Goal: Task Accomplishment & Management: Manage account settings

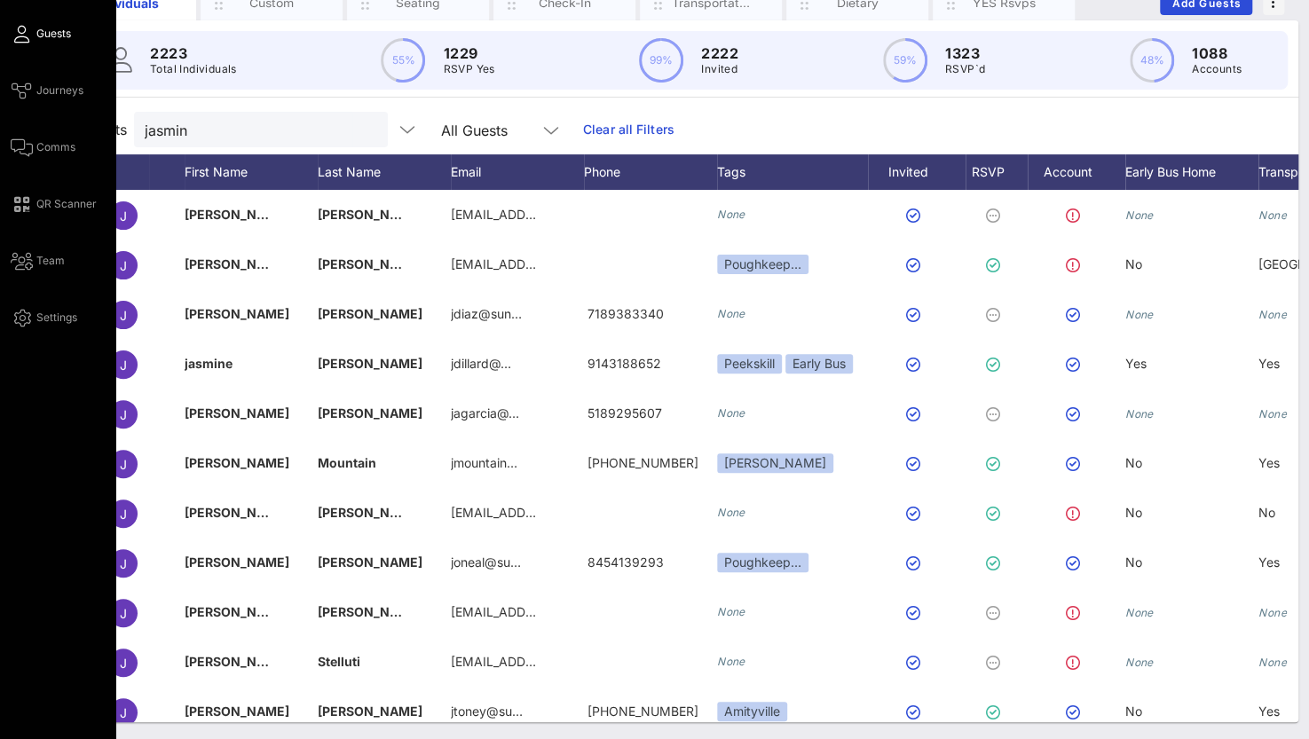
scroll to position [0, 151]
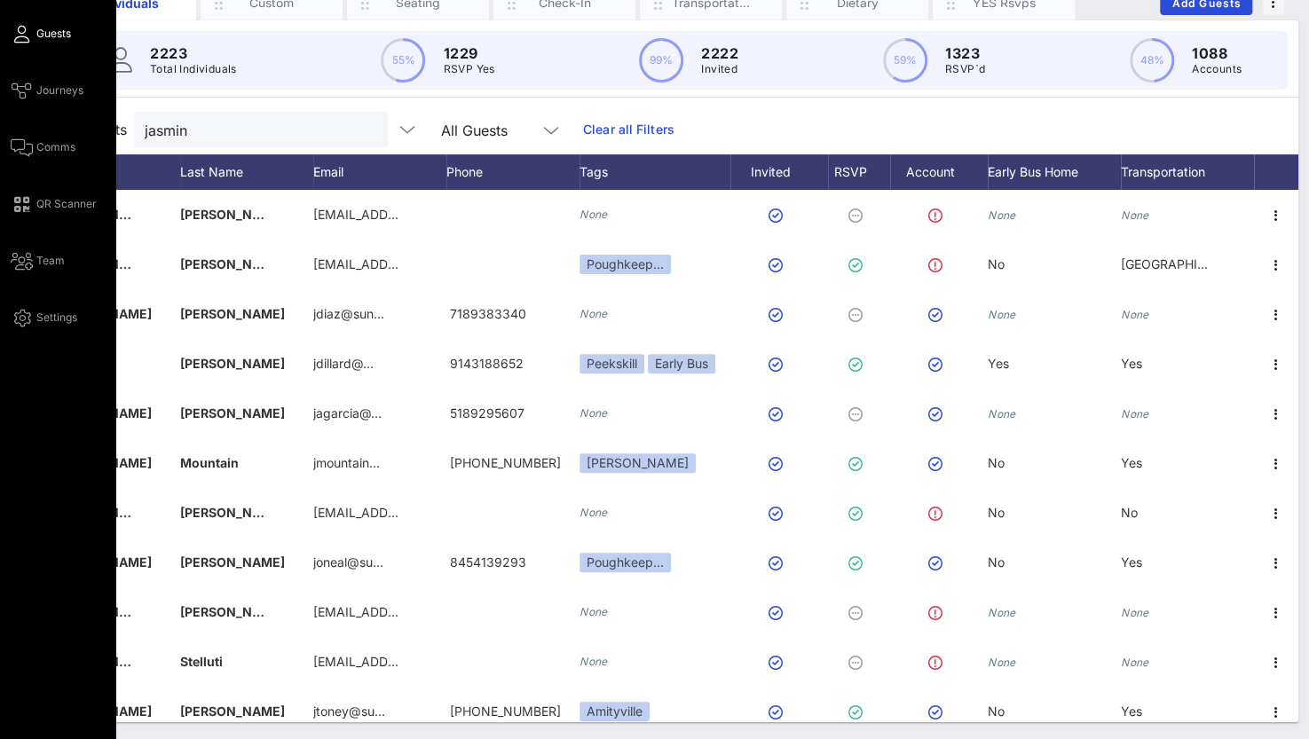
click at [35, 26] on link "Guests" at bounding box center [41, 33] width 60 height 21
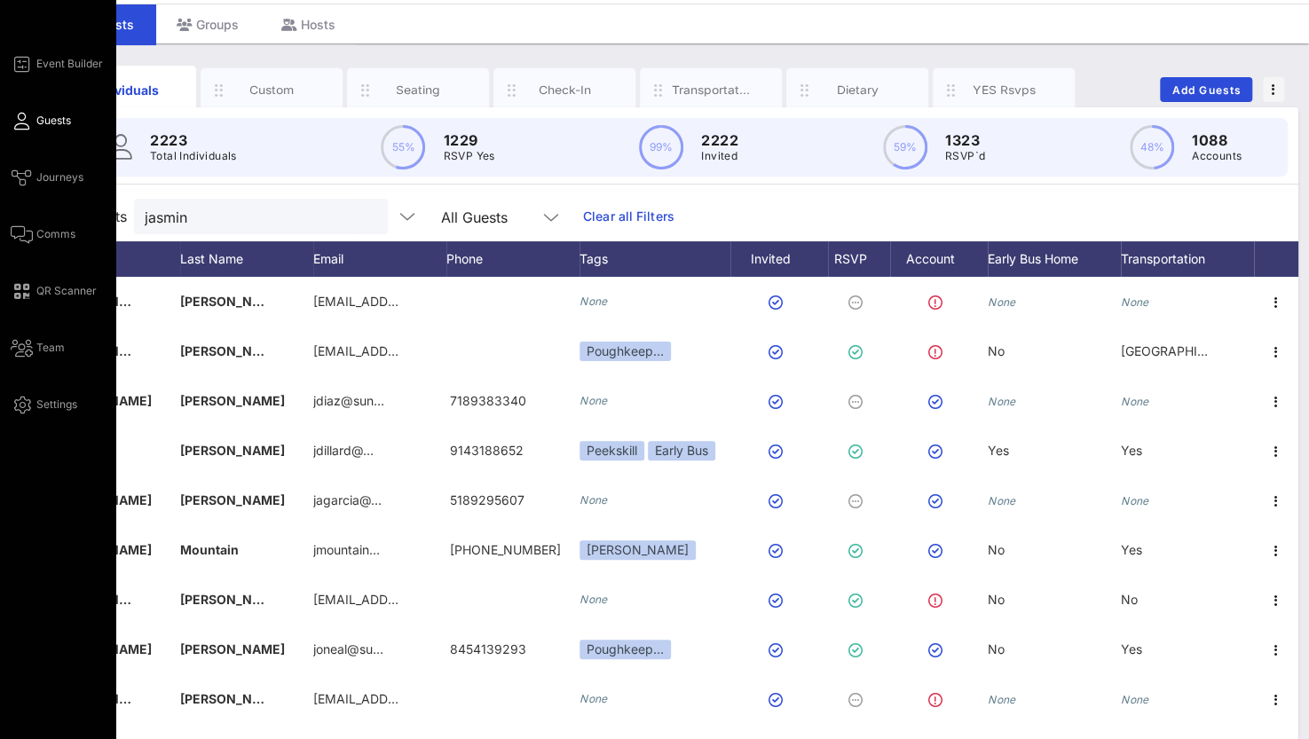
scroll to position [0, 0]
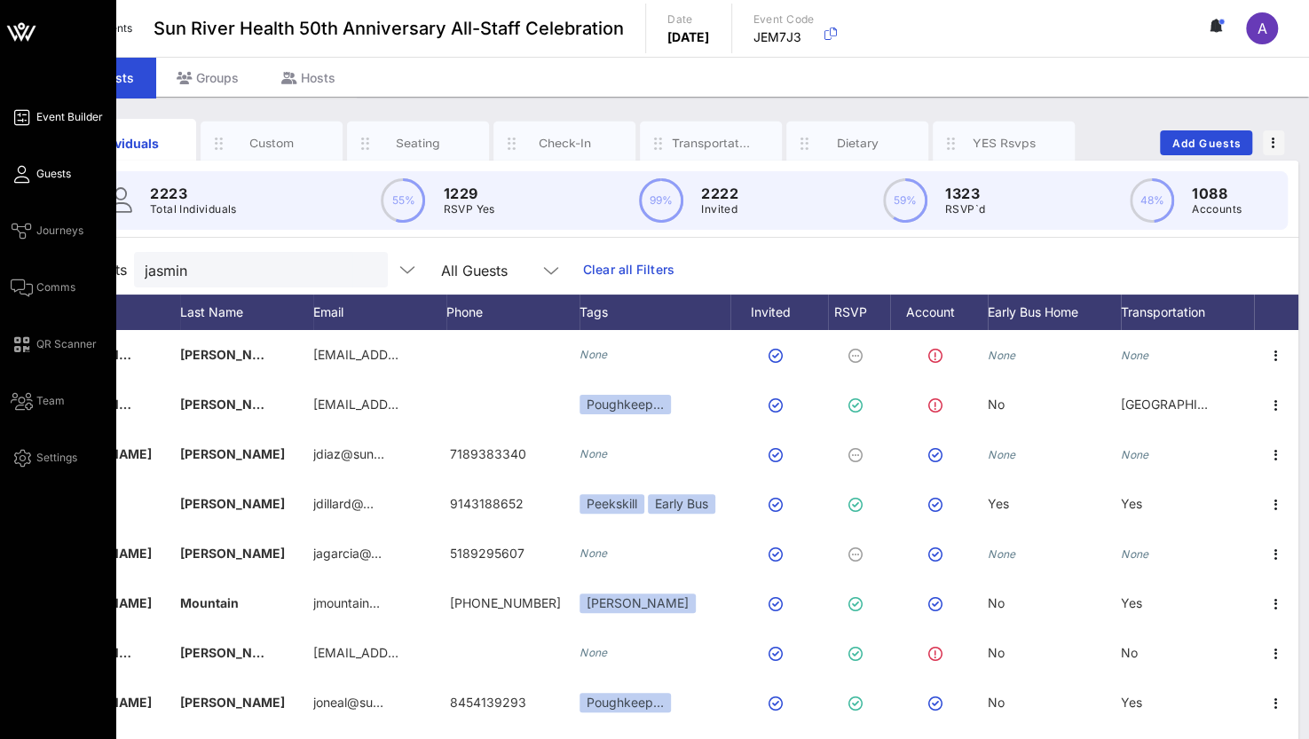
click at [47, 119] on span "Event Builder" at bounding box center [69, 117] width 67 height 16
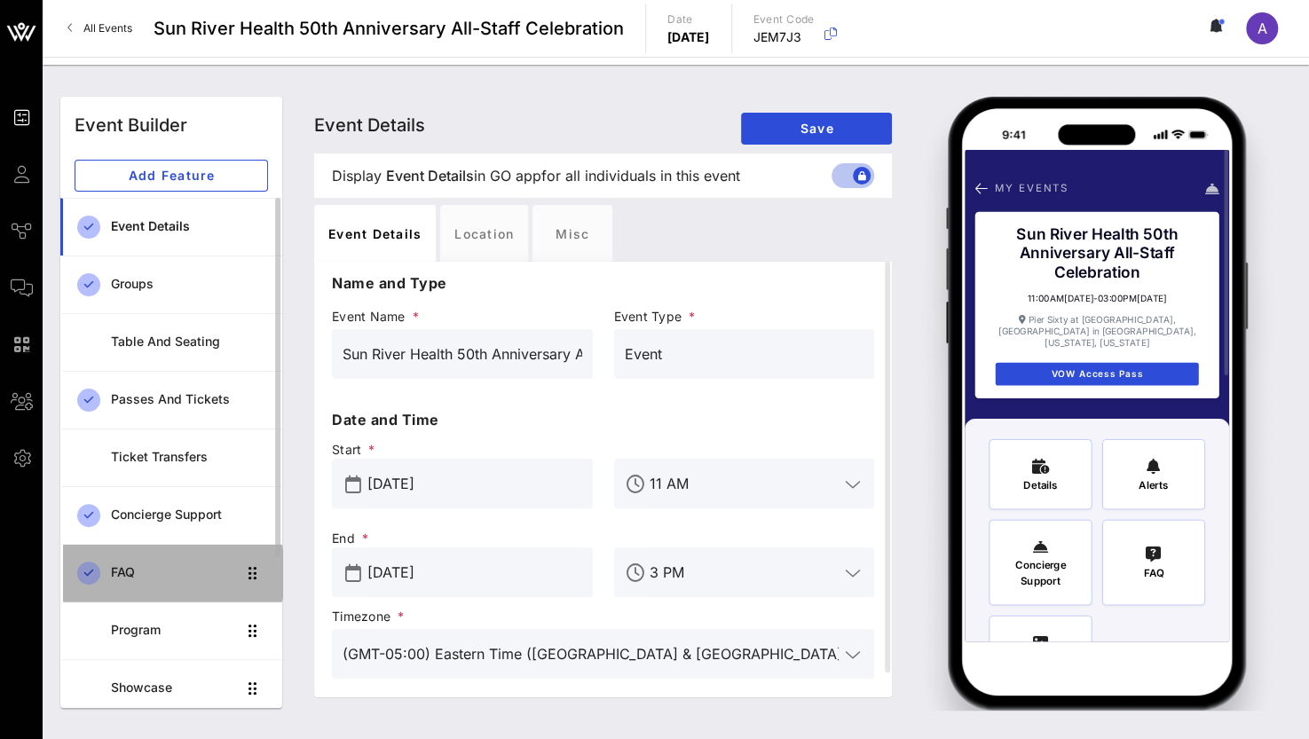
click at [132, 580] on div "FAQ" at bounding box center [173, 573] width 125 height 36
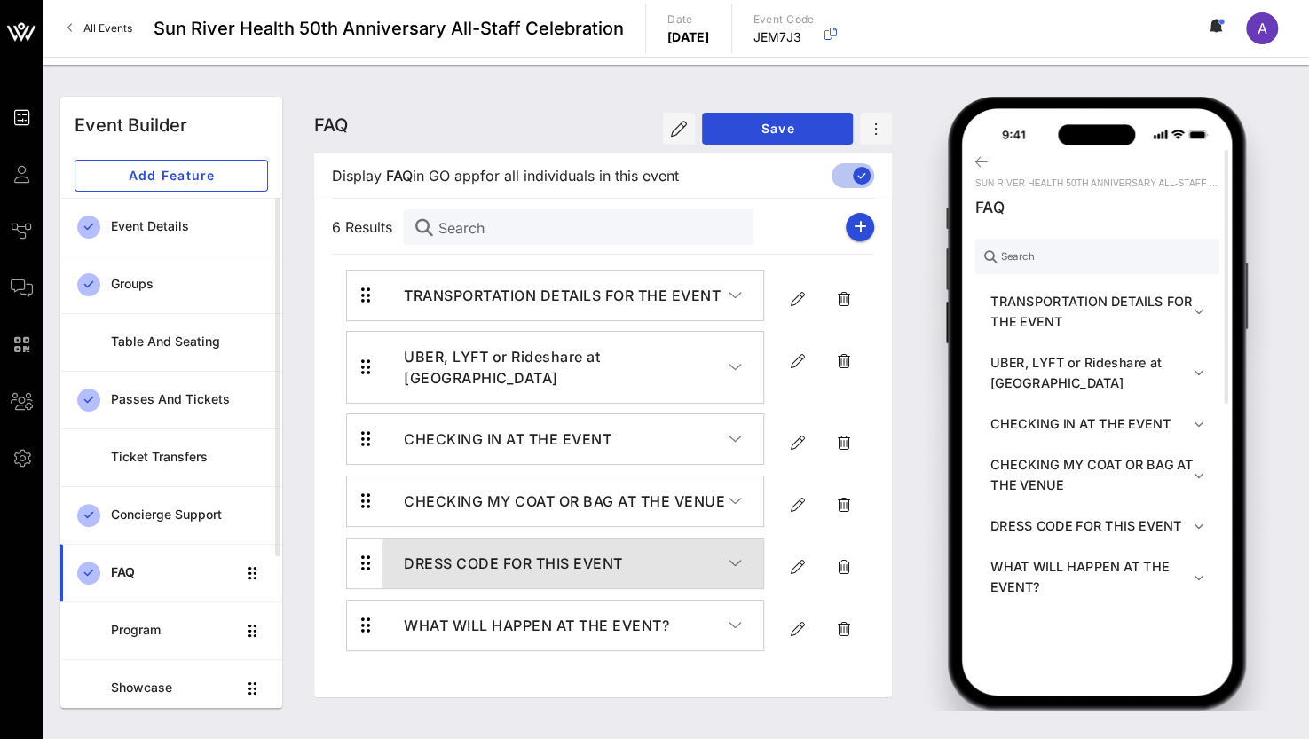
click at [635, 553] on h4 "DRESS CODE FOR THIS EVENT" at bounding box center [566, 563] width 325 height 21
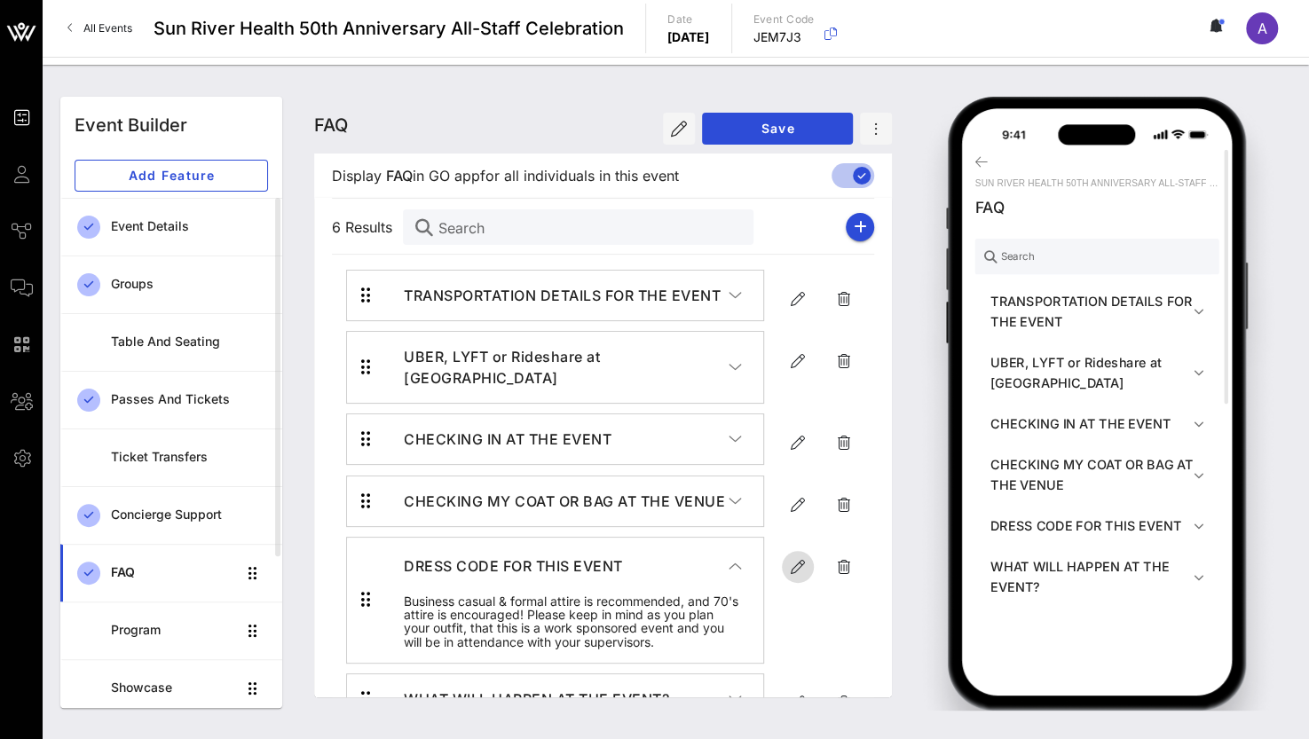
click at [793, 557] on icon "button" at bounding box center [797, 567] width 21 height 21
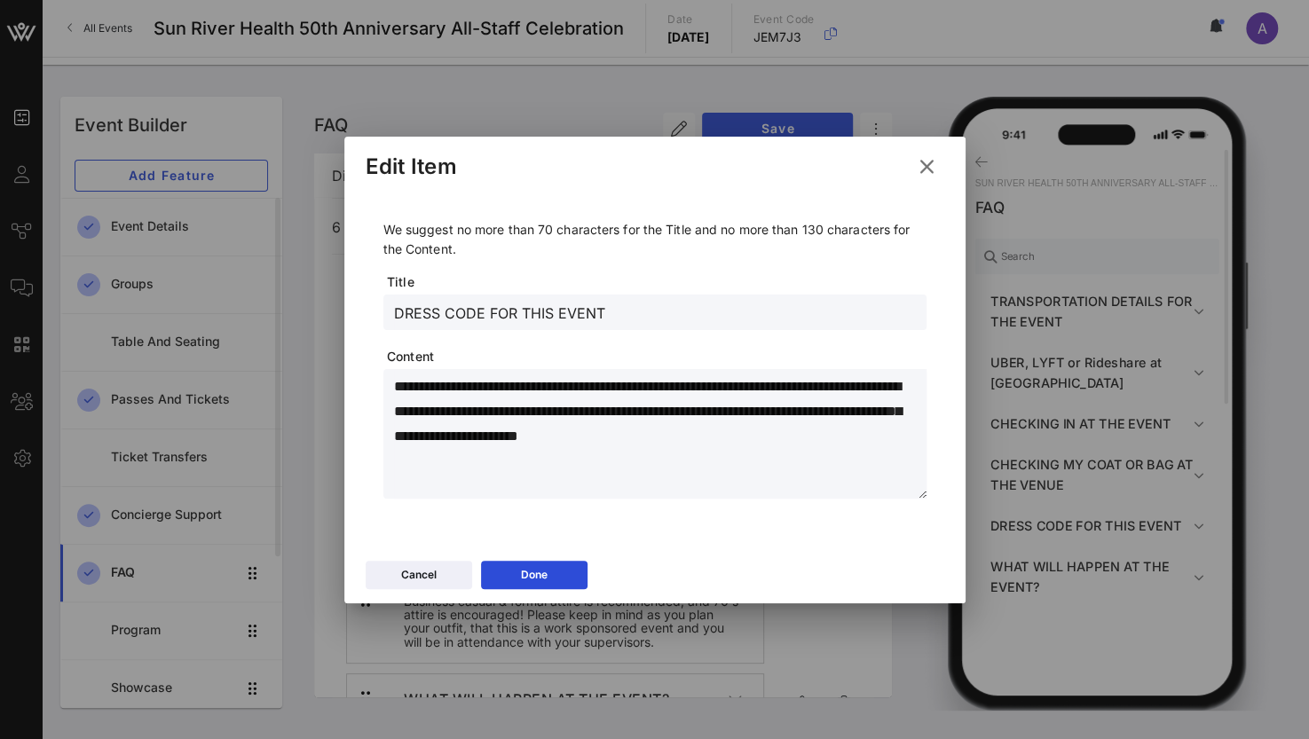
drag, startPoint x: 407, startPoint y: 384, endPoint x: 891, endPoint y: 430, distance: 486.8
click at [891, 430] on textarea "**********" at bounding box center [660, 437] width 533 height 124
click at [932, 162] on icon at bounding box center [927, 166] width 24 height 21
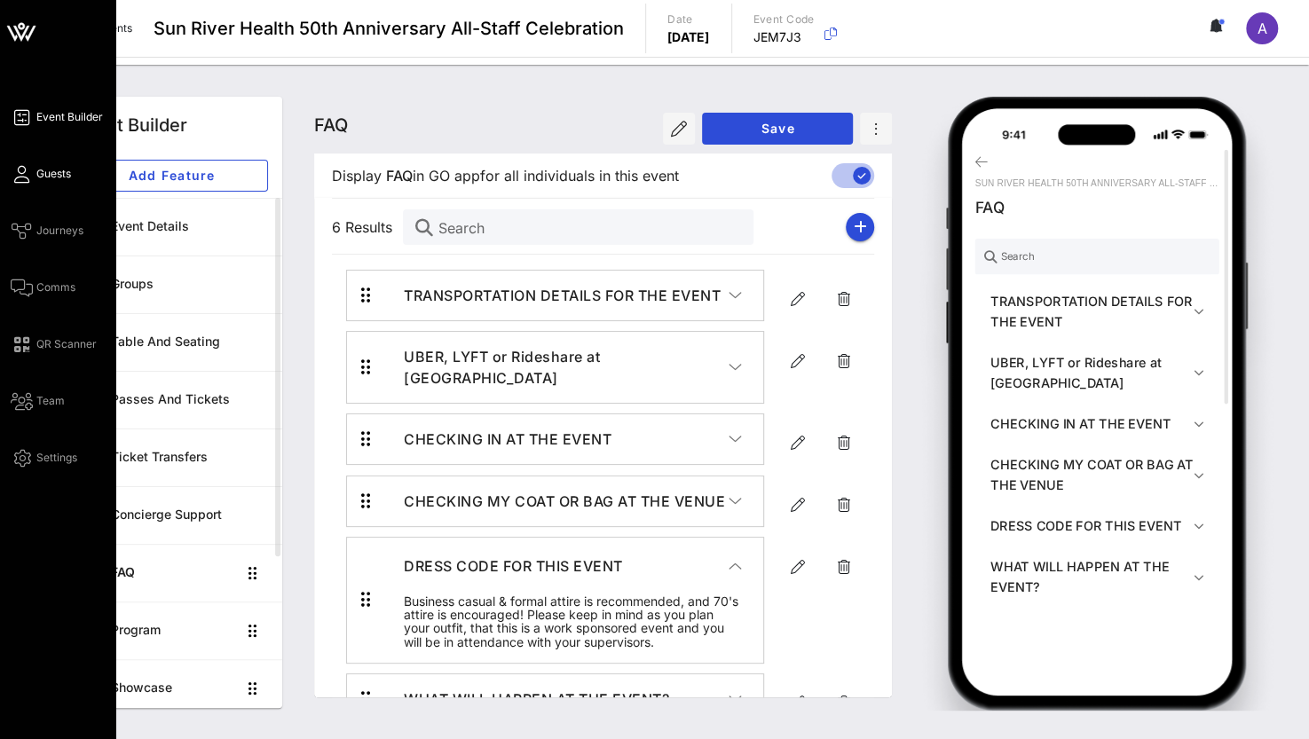
click at [27, 176] on icon at bounding box center [22, 174] width 22 height 3
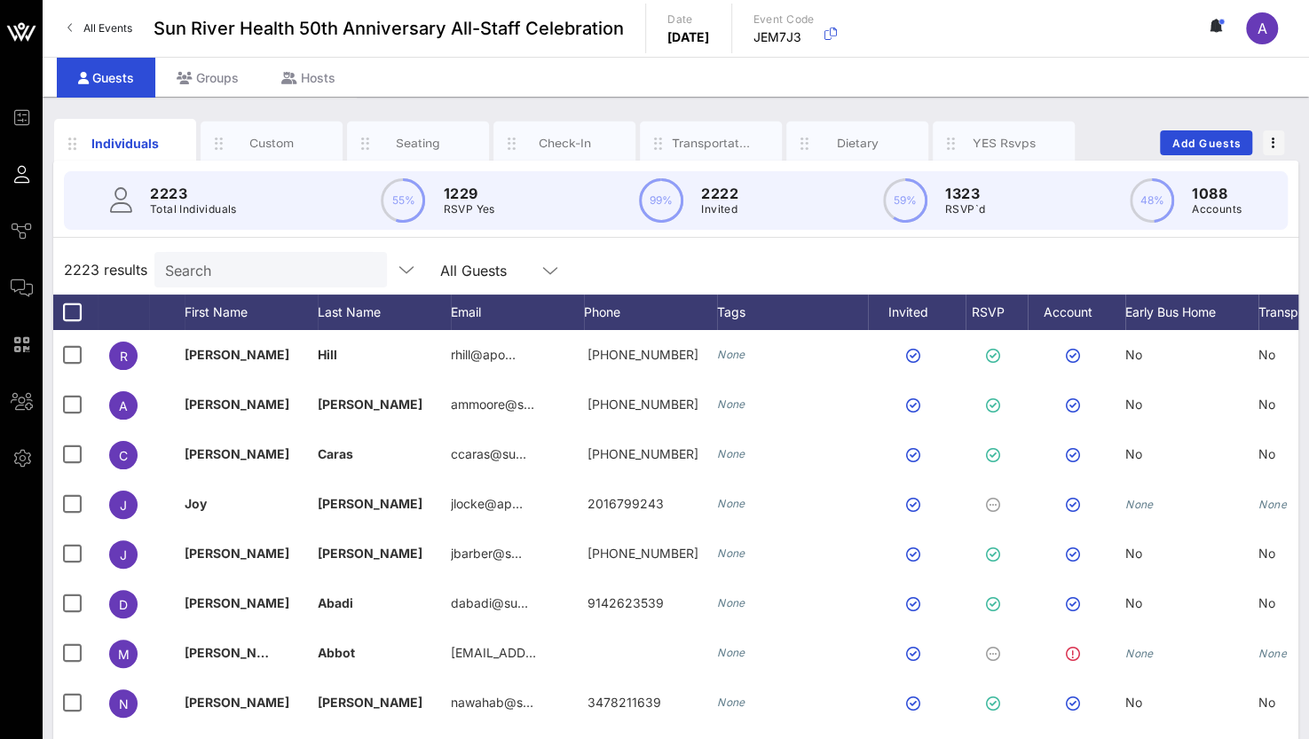
click at [227, 214] on p "Total Individuals" at bounding box center [193, 210] width 87 height 18
click at [229, 283] on div "Search" at bounding box center [269, 270] width 208 height 36
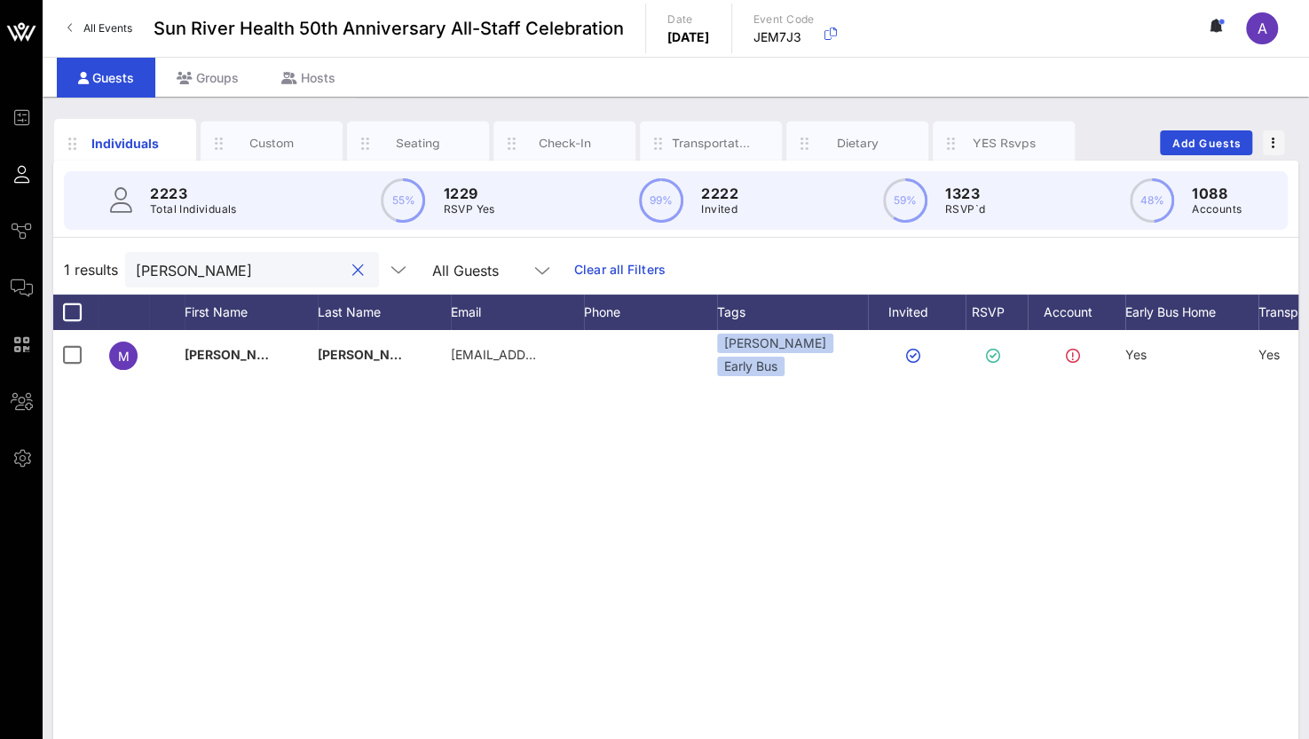
type input "[PERSON_NAME]"
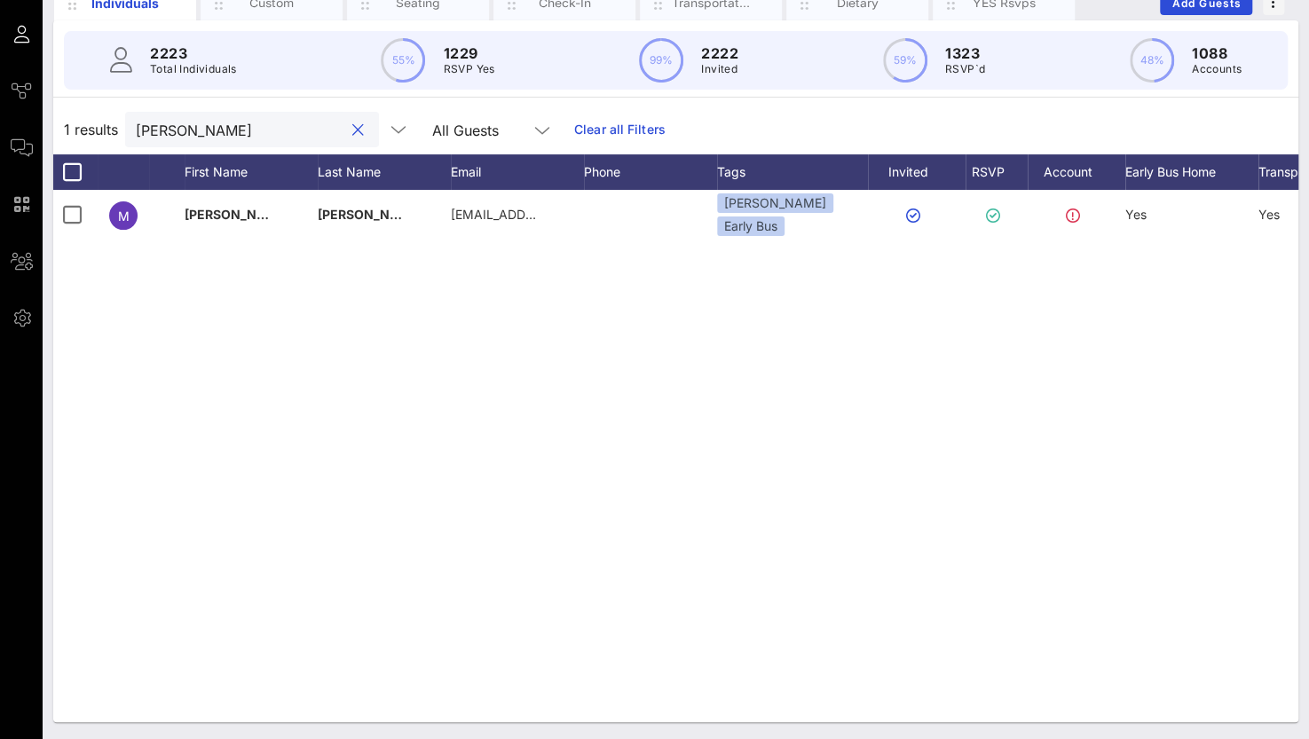
scroll to position [0, 138]
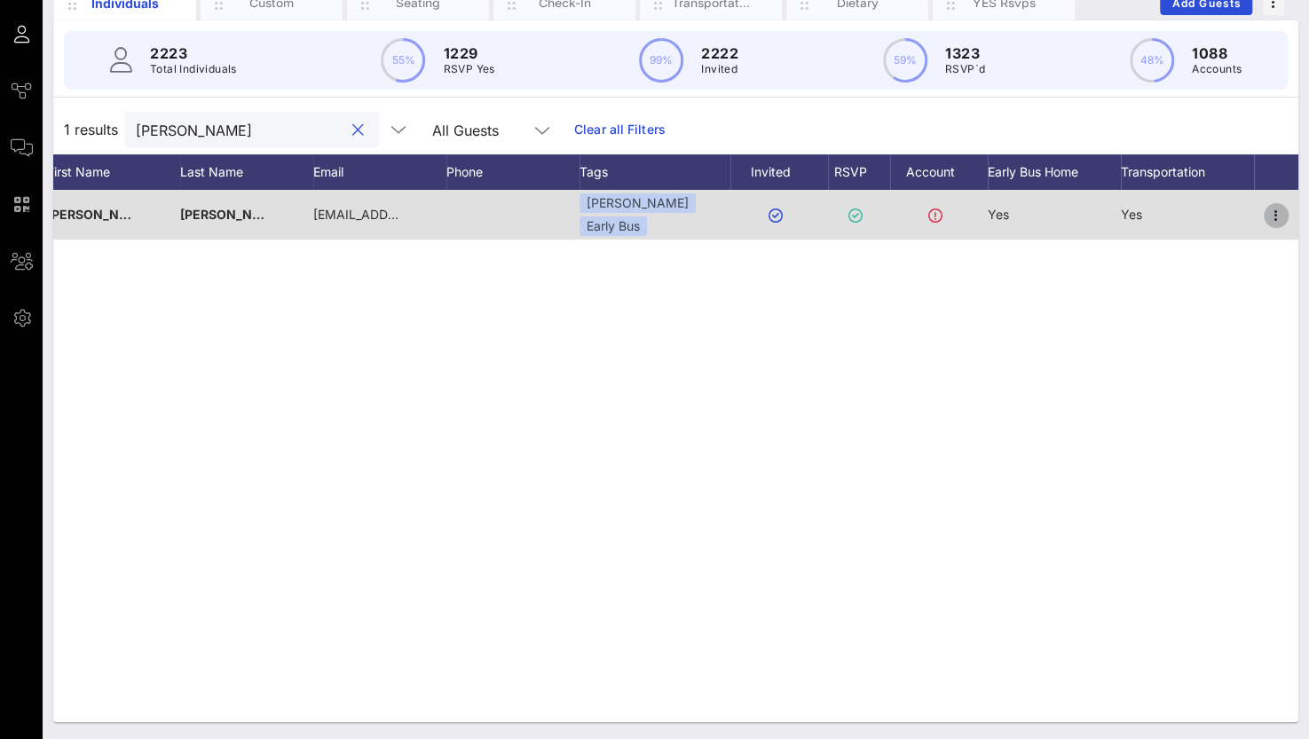
click at [1282, 214] on icon "button" at bounding box center [1276, 215] width 21 height 21
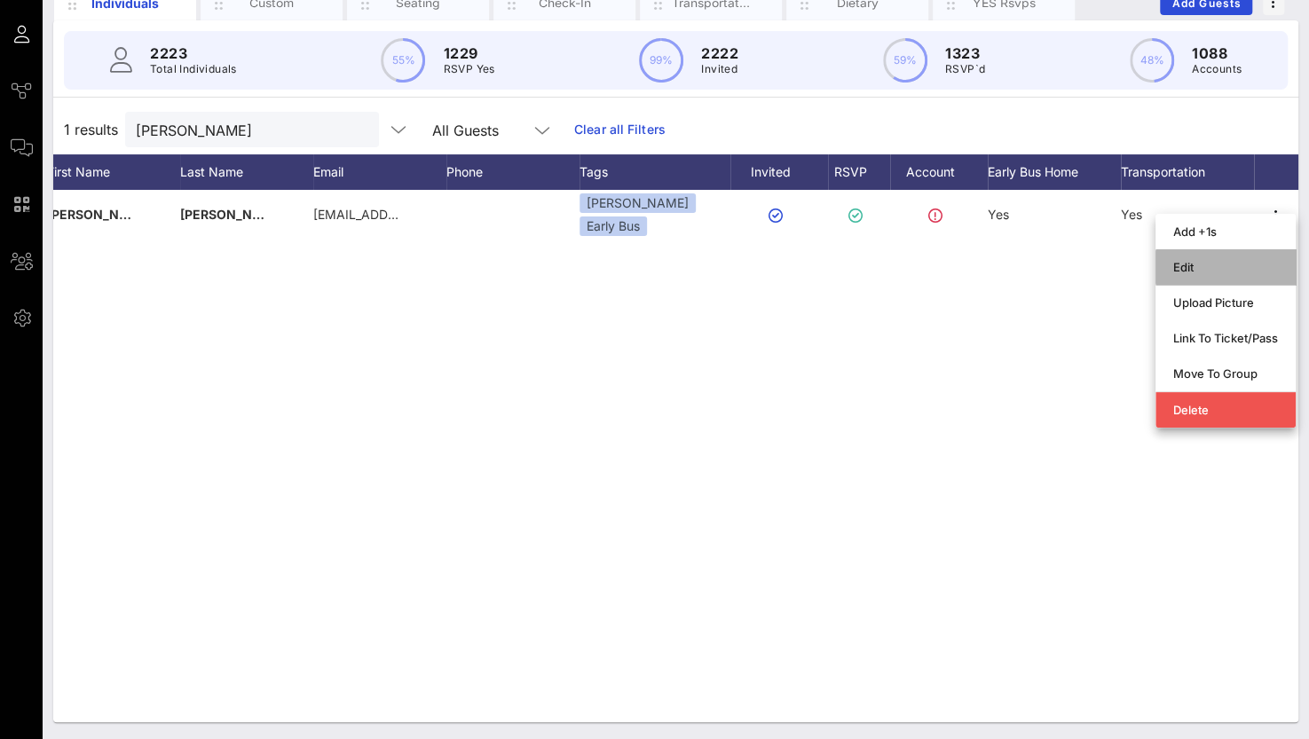
click at [1189, 266] on div "Edit" at bounding box center [1225, 267] width 105 height 14
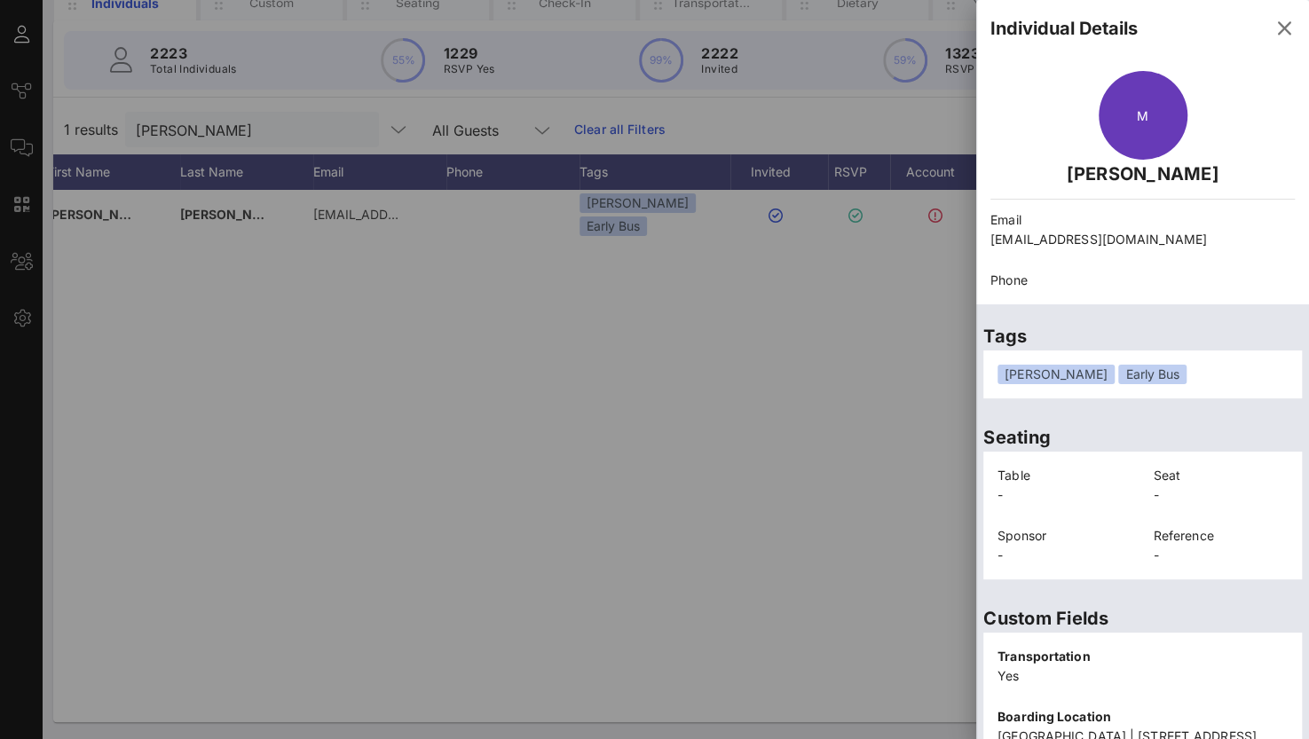
click at [1159, 374] on div "[PERSON_NAME] Early Bus" at bounding box center [1143, 375] width 290 height 20
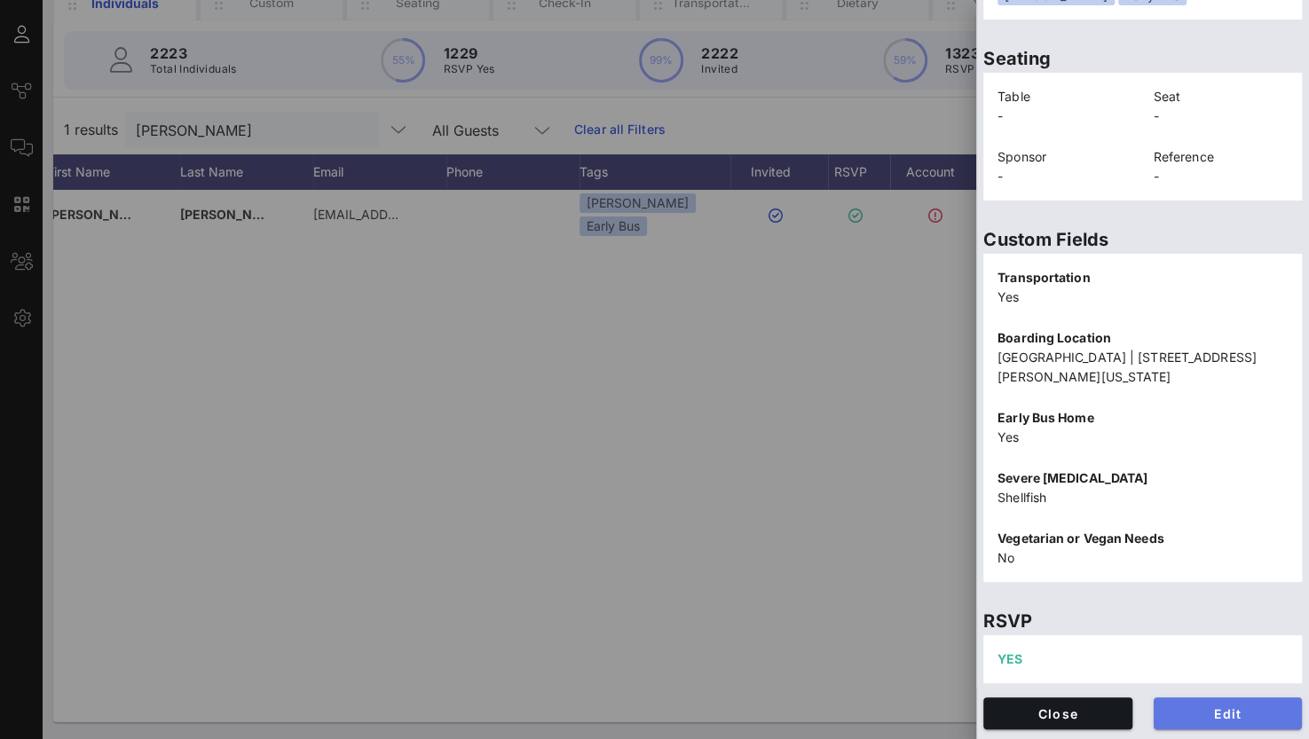
click at [1211, 715] on span "Edit" at bounding box center [1228, 714] width 121 height 15
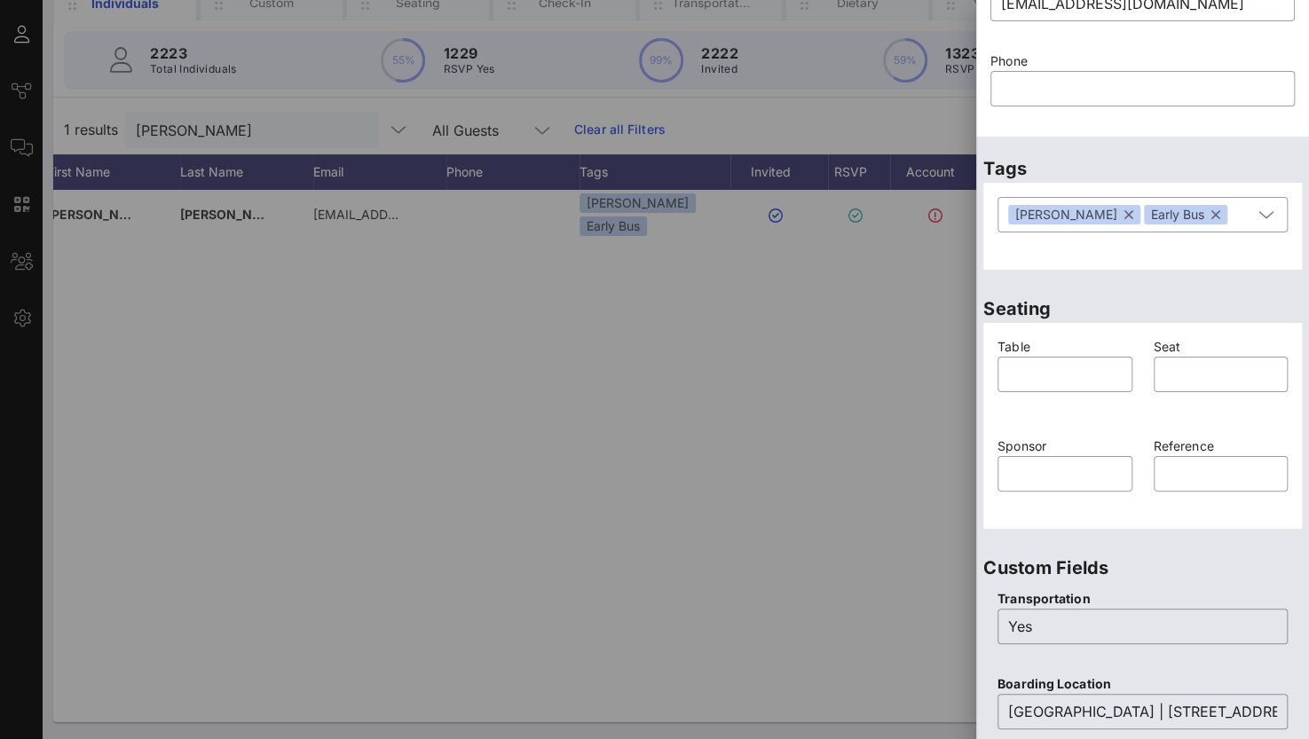
scroll to position [0, 0]
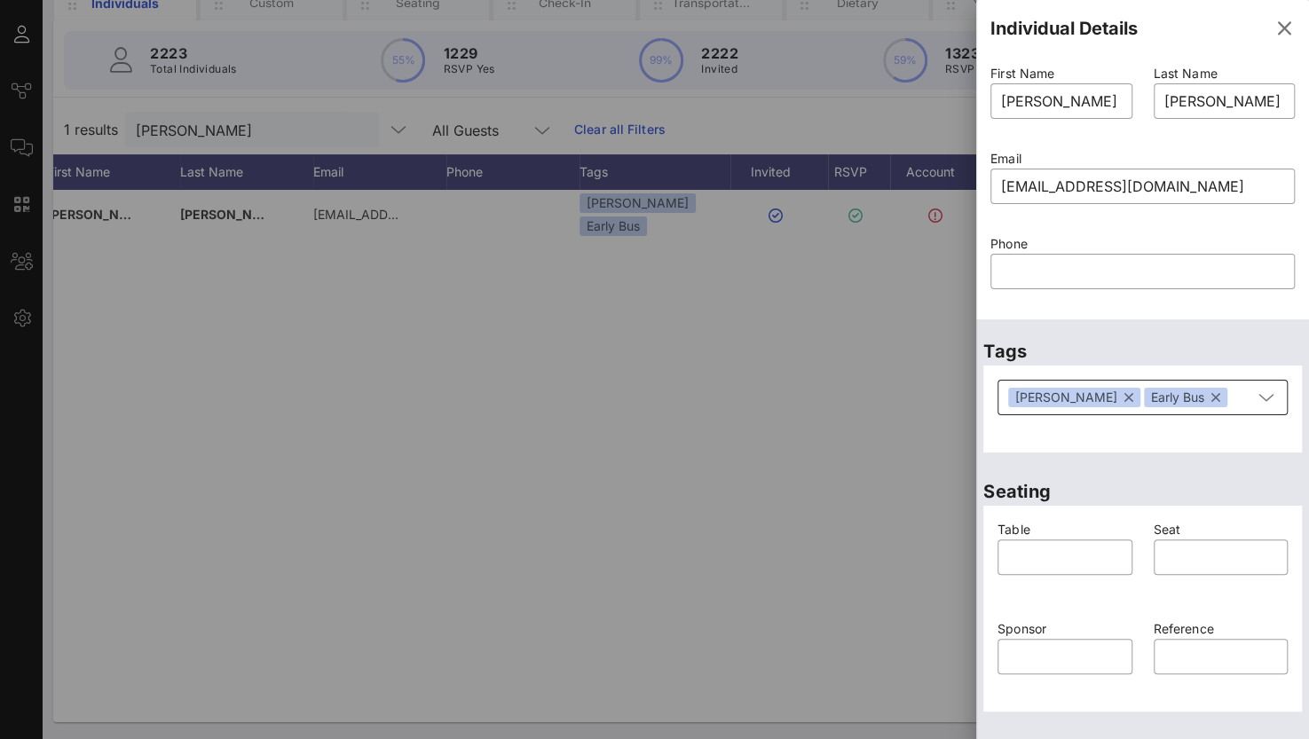
click at [1151, 402] on div "Early Bus" at bounding box center [1185, 398] width 83 height 20
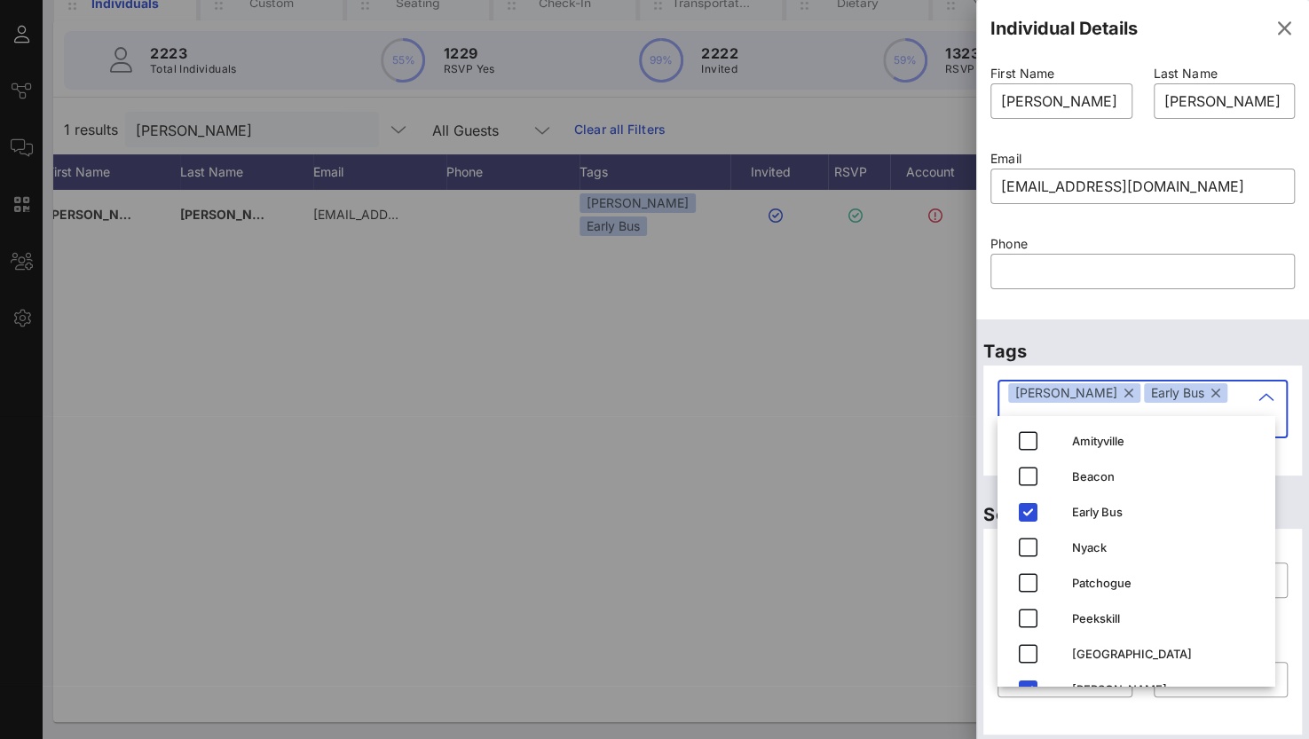
click at [1212, 400] on button "button" at bounding box center [1216, 393] width 9 height 20
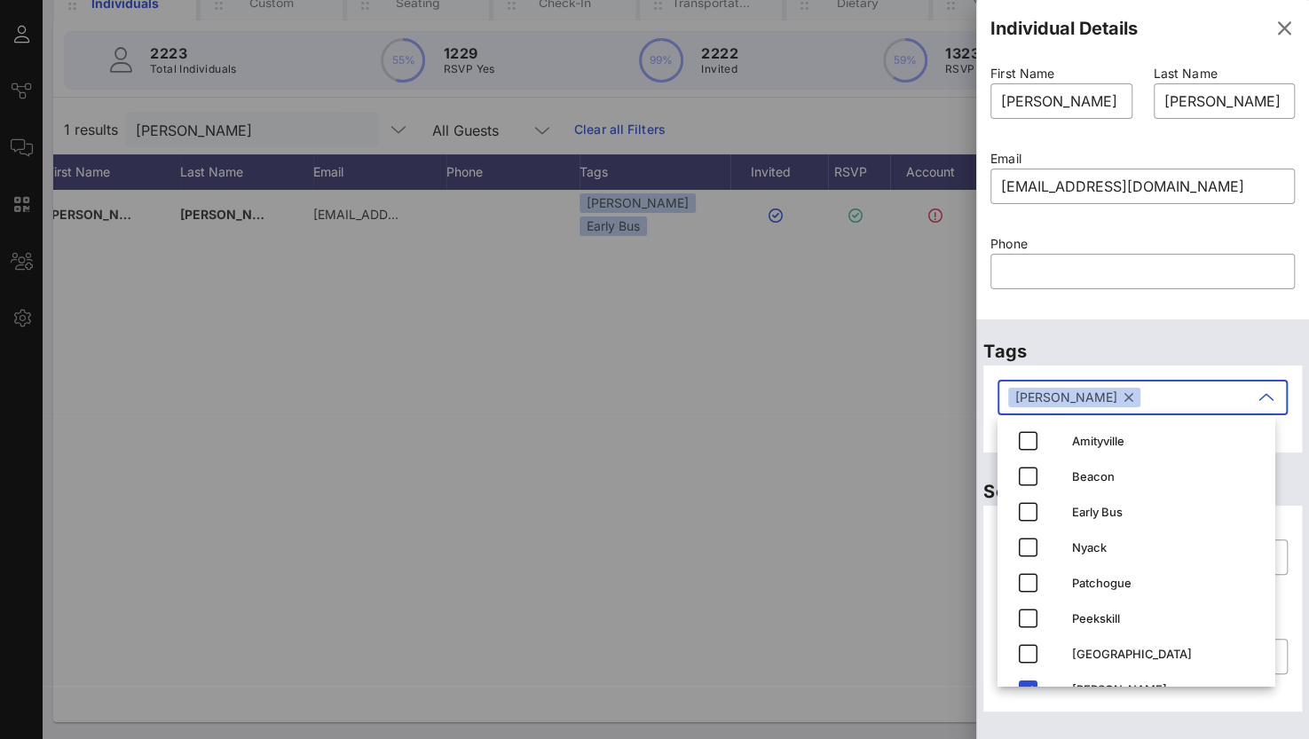
click at [1125, 400] on button "button" at bounding box center [1129, 398] width 9 height 20
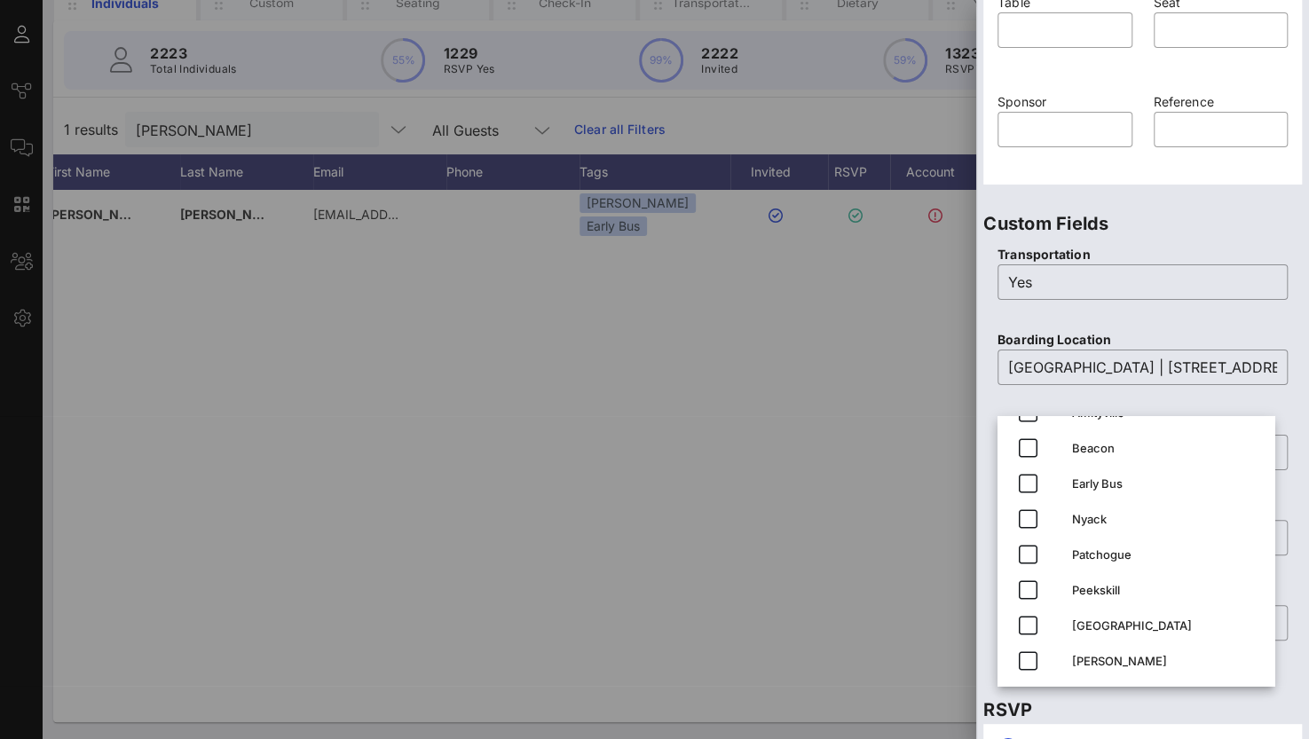
scroll to position [694, 0]
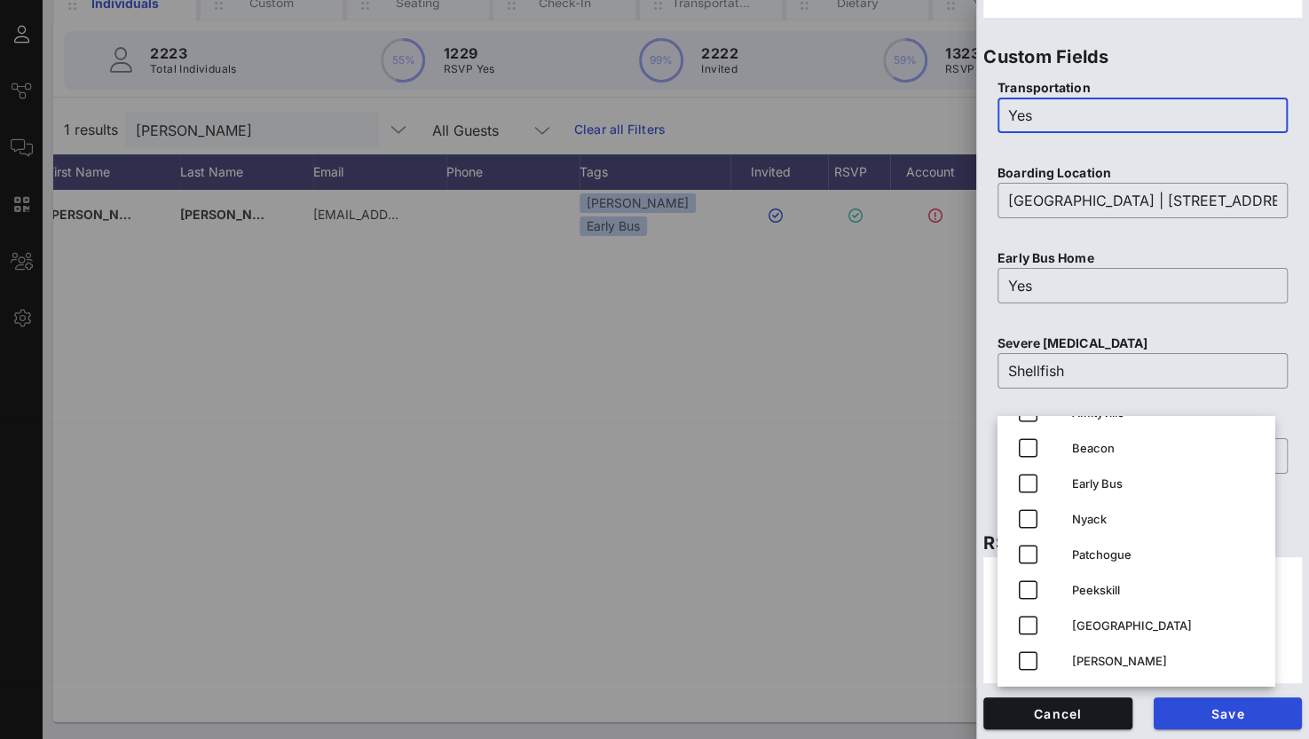
drag, startPoint x: 1046, startPoint y: 118, endPoint x: 993, endPoint y: 109, distance: 53.1
click at [993, 109] on div "Transportation ​ Yes" at bounding box center [1143, 117] width 312 height 85
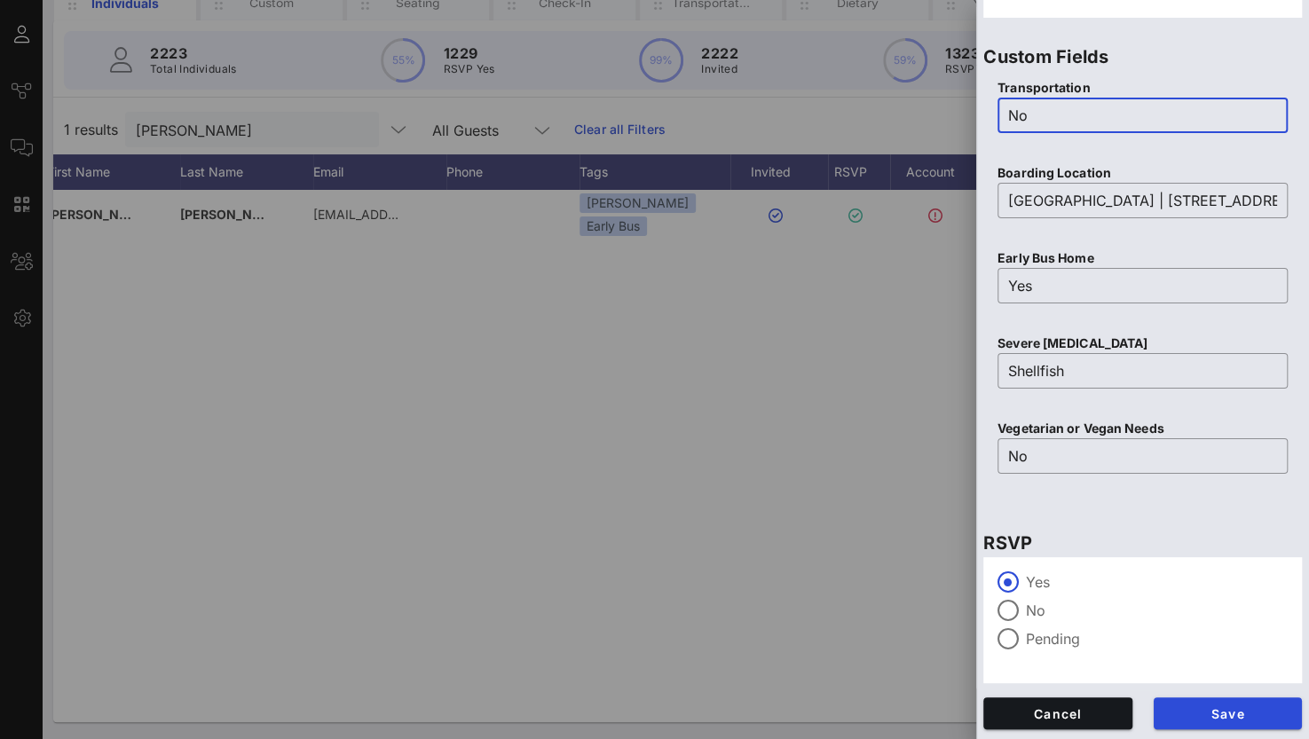
type input "No"
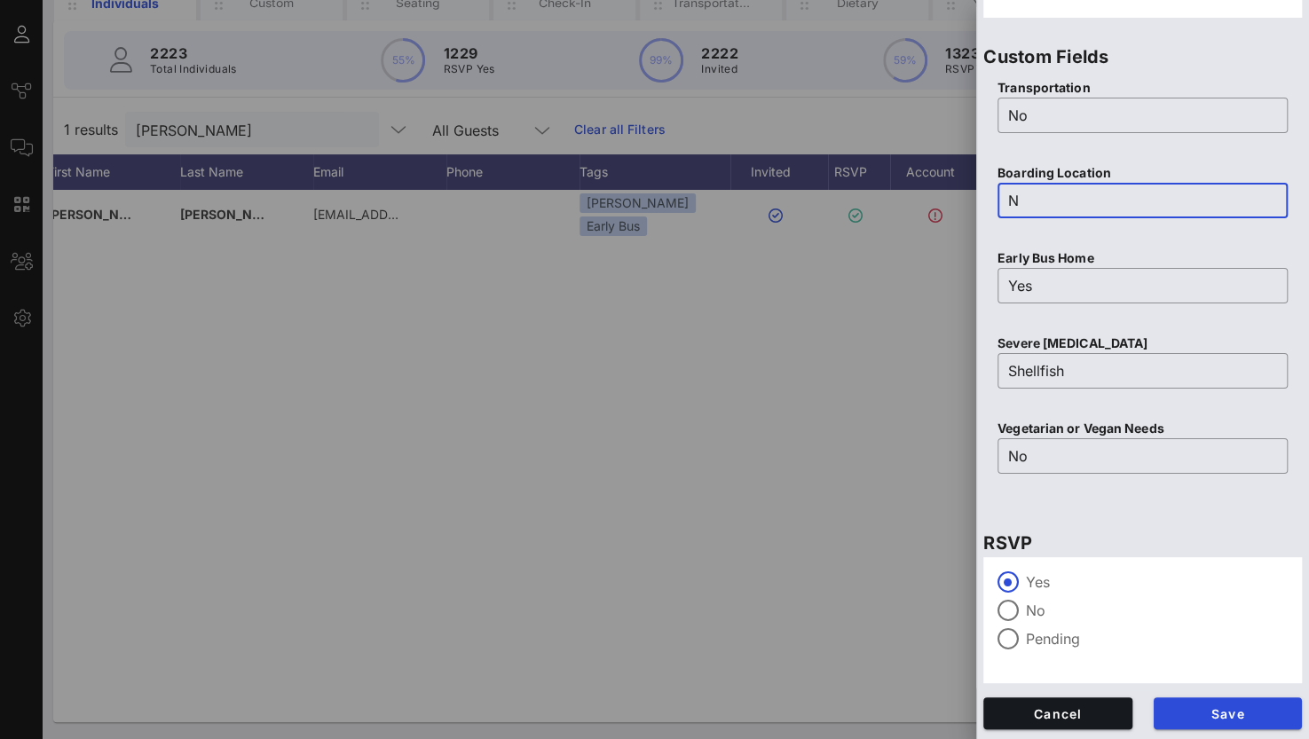
scroll to position [0, 0]
type input "No"
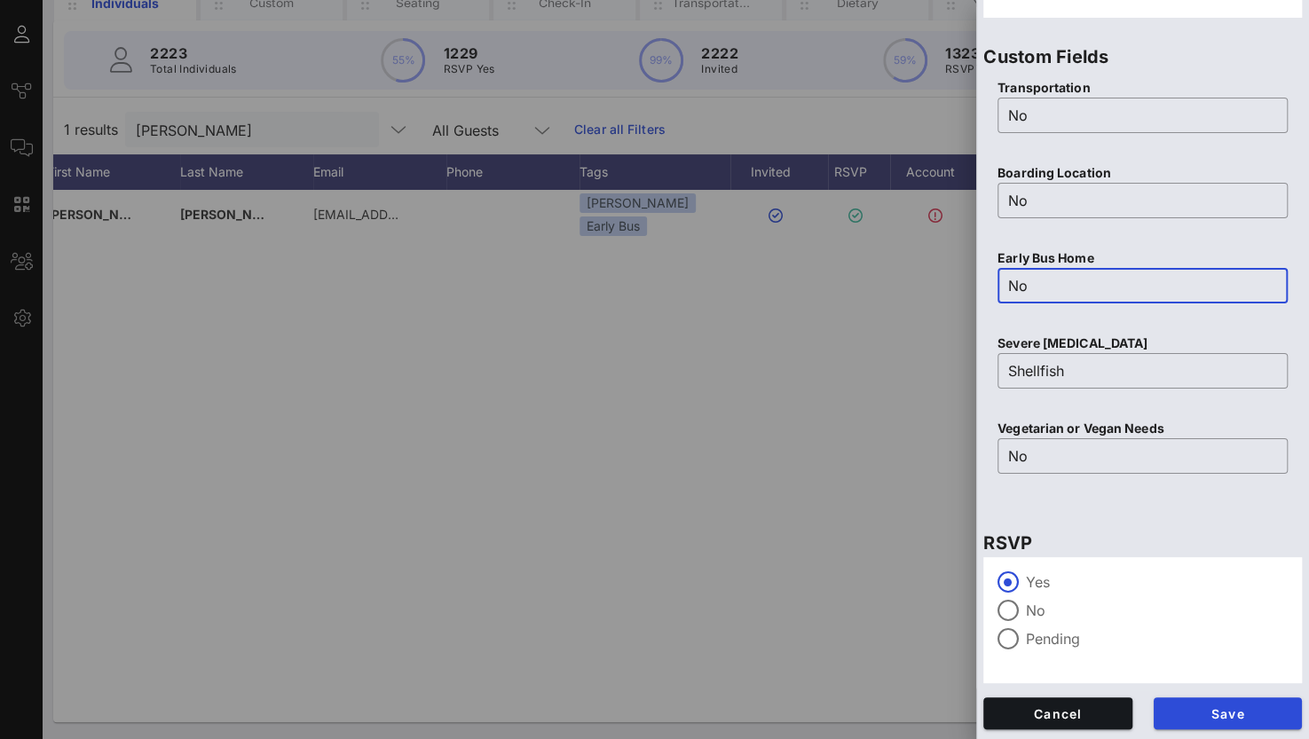
type input "No"
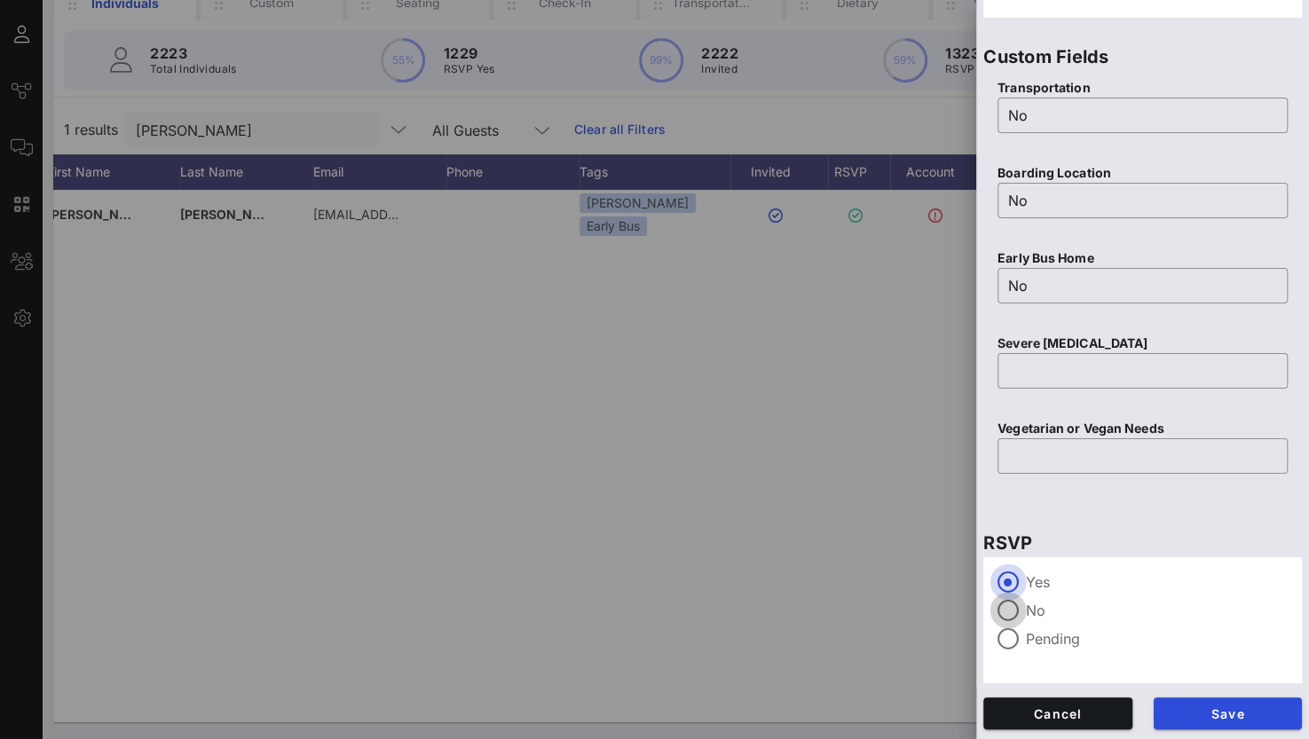
click at [1015, 614] on div at bounding box center [1008, 611] width 30 height 30
click at [1191, 713] on span "Save" at bounding box center [1228, 714] width 121 height 15
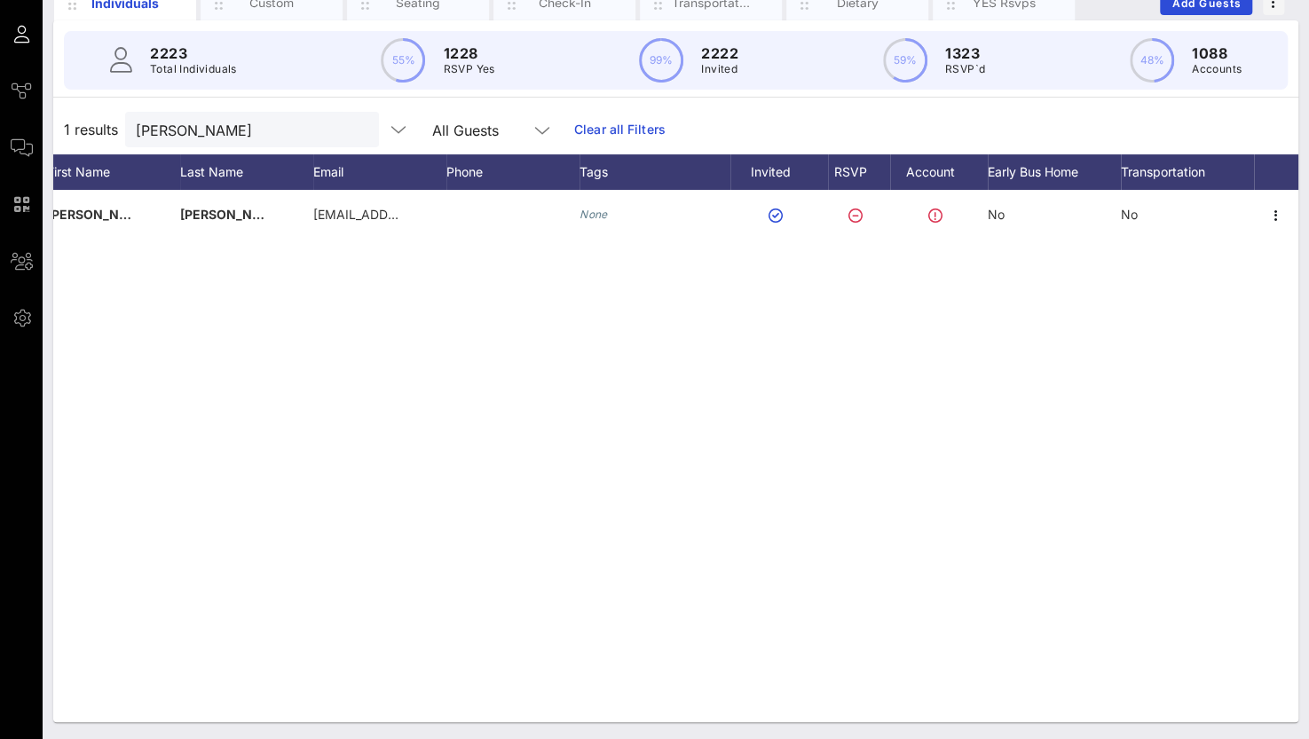
scroll to position [51, 0]
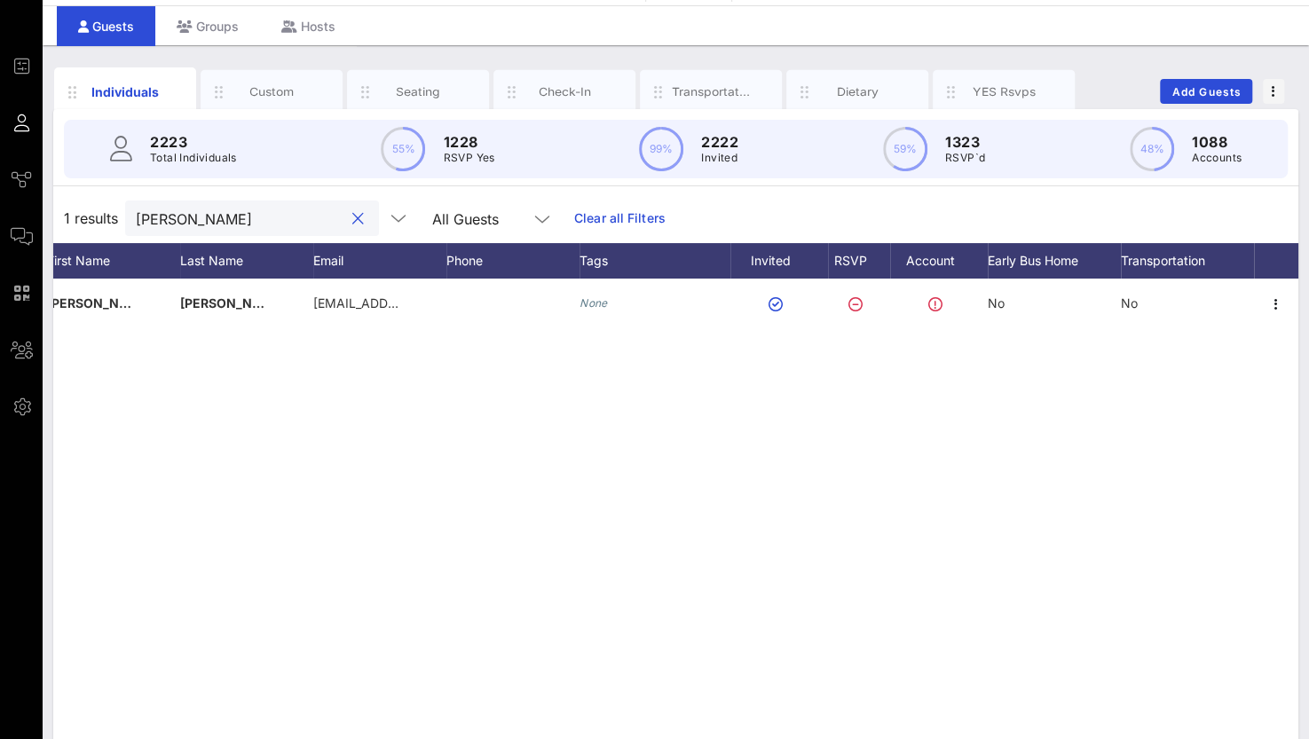
drag, startPoint x: 225, startPoint y: 219, endPoint x: -7, endPoint y: 180, distance: 235.8
click at [0, 180] on html "Event Builder Guests Journeys Comms QR Scanner Team Settings Sun River Health 5…" at bounding box center [654, 318] width 1309 height 739
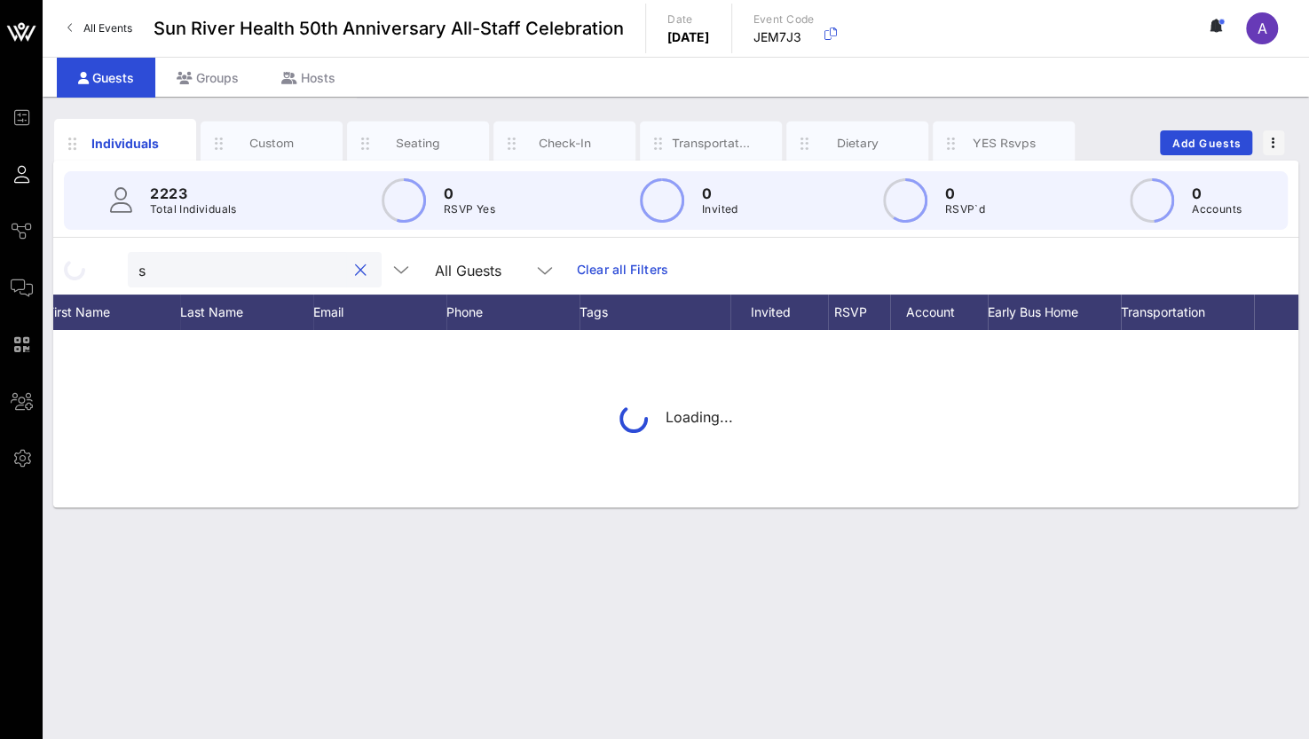
scroll to position [0, 0]
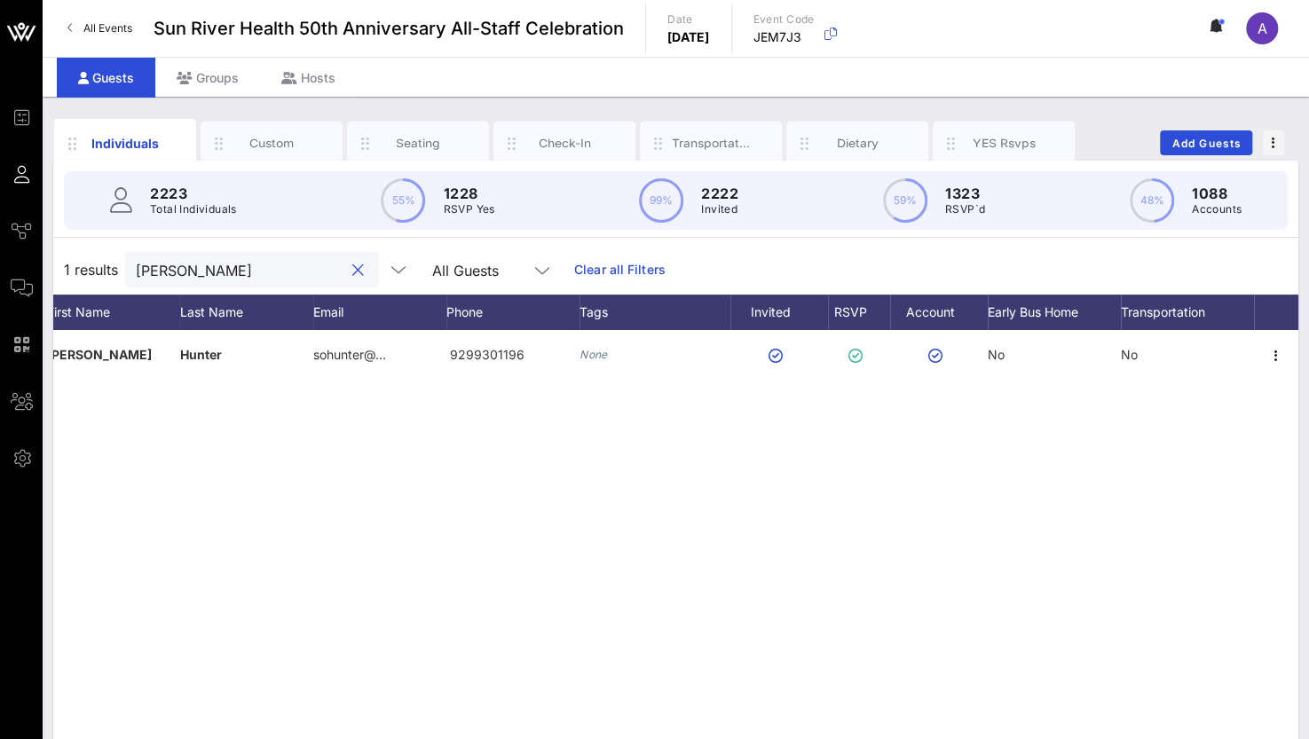
type input "[PERSON_NAME]"
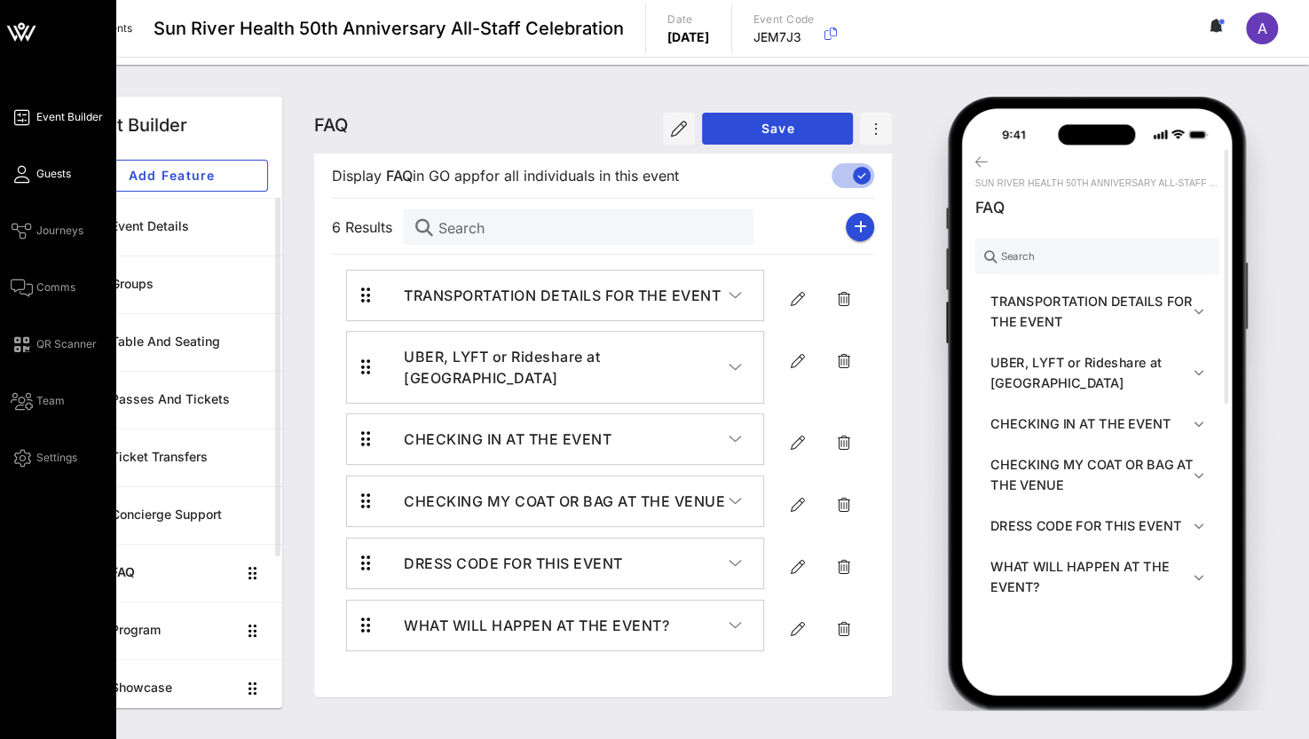
click at [43, 168] on span "Guests" at bounding box center [53, 174] width 35 height 16
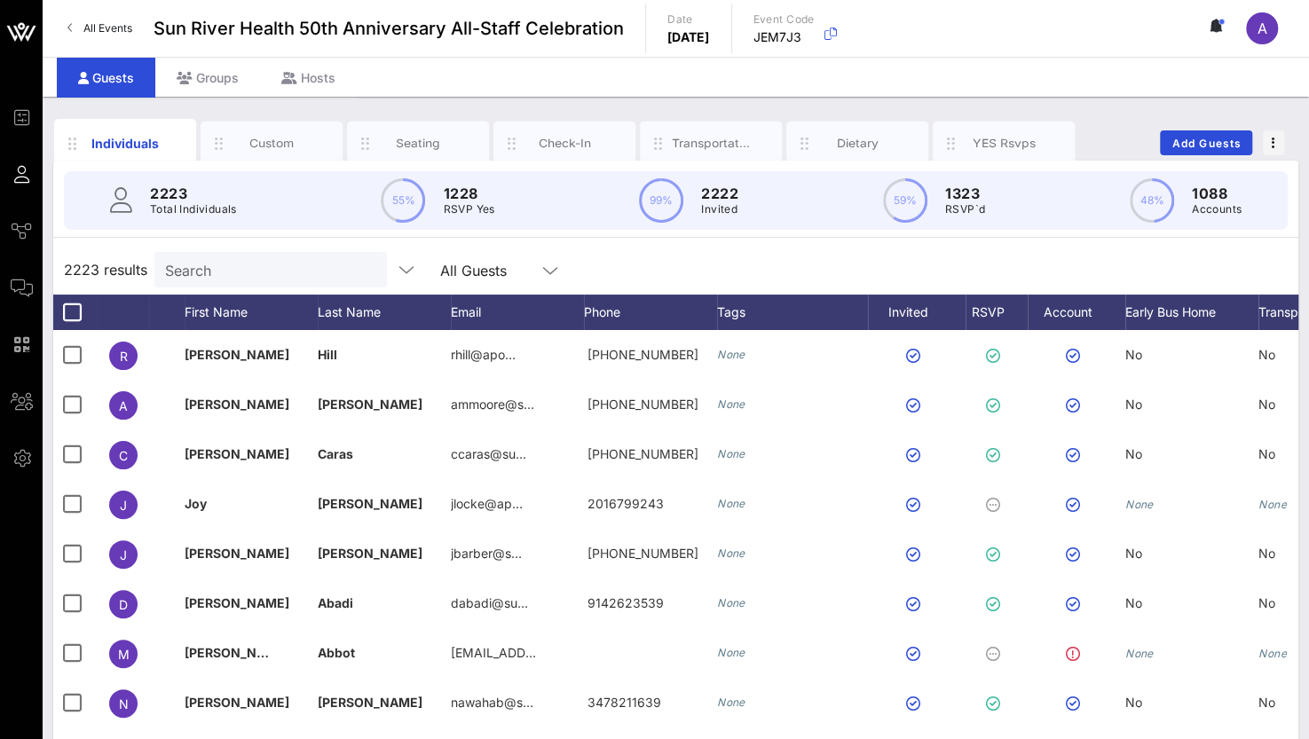
click at [241, 216] on div "2223 Total Individuals 55% 1228 RSVP Yes 99% 2222 Invited 59% 1323 RSVP`d 48% 1…" at bounding box center [676, 200] width 1224 height 59
click at [240, 272] on input "Search" at bounding box center [269, 269] width 208 height 23
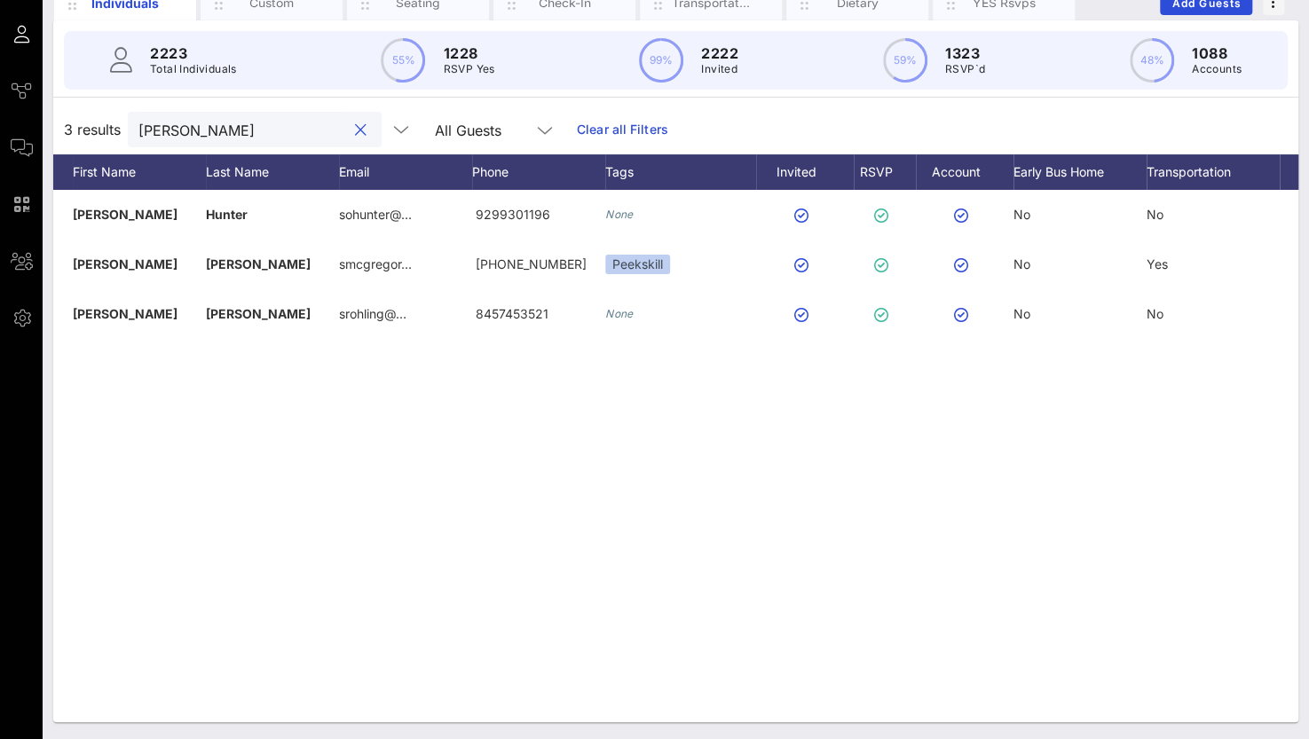
scroll to position [0, 138]
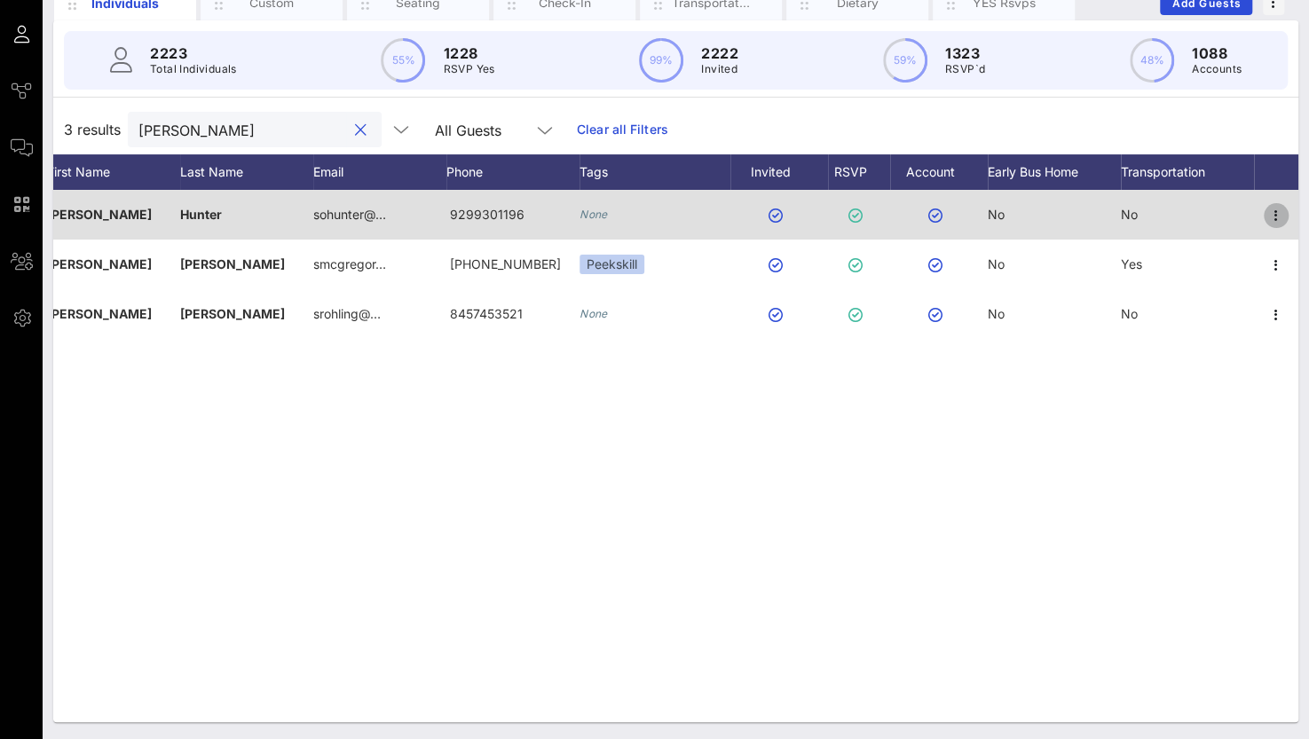
click at [1270, 205] on icon "button" at bounding box center [1276, 215] width 21 height 21
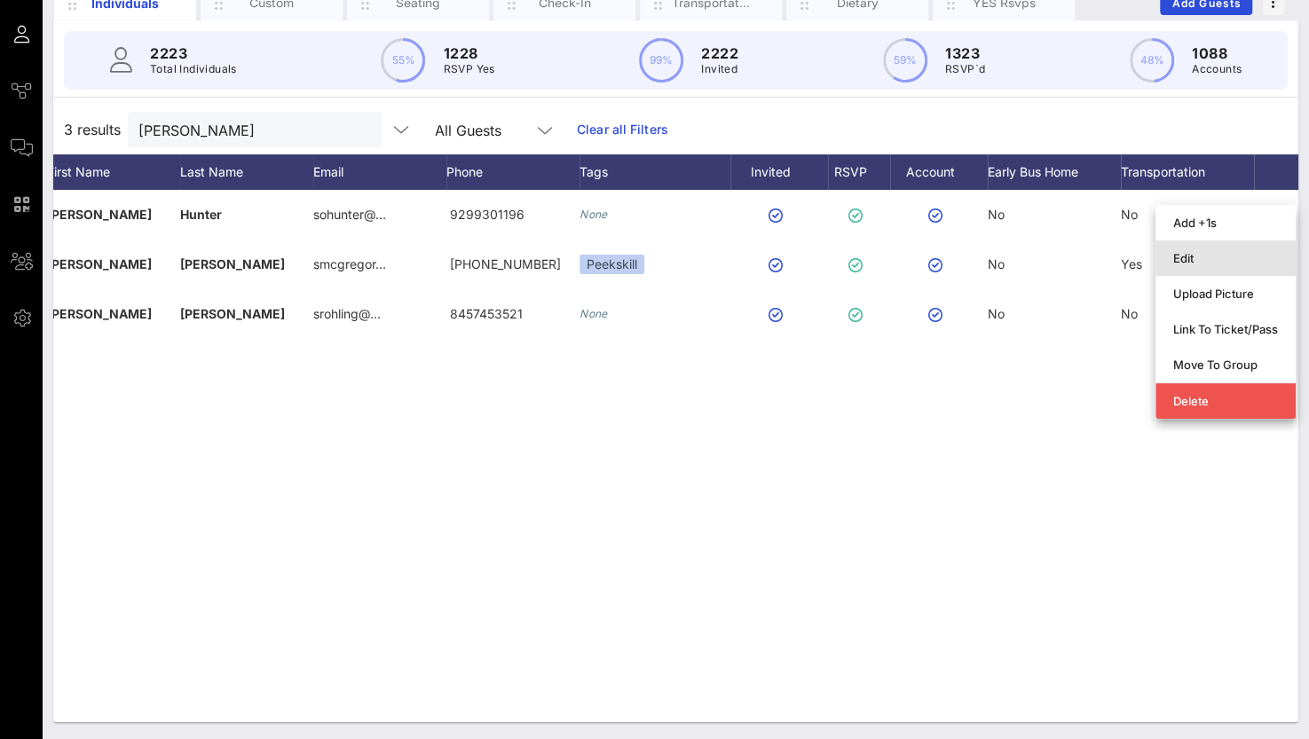
click at [1200, 267] on div "Edit" at bounding box center [1225, 258] width 105 height 28
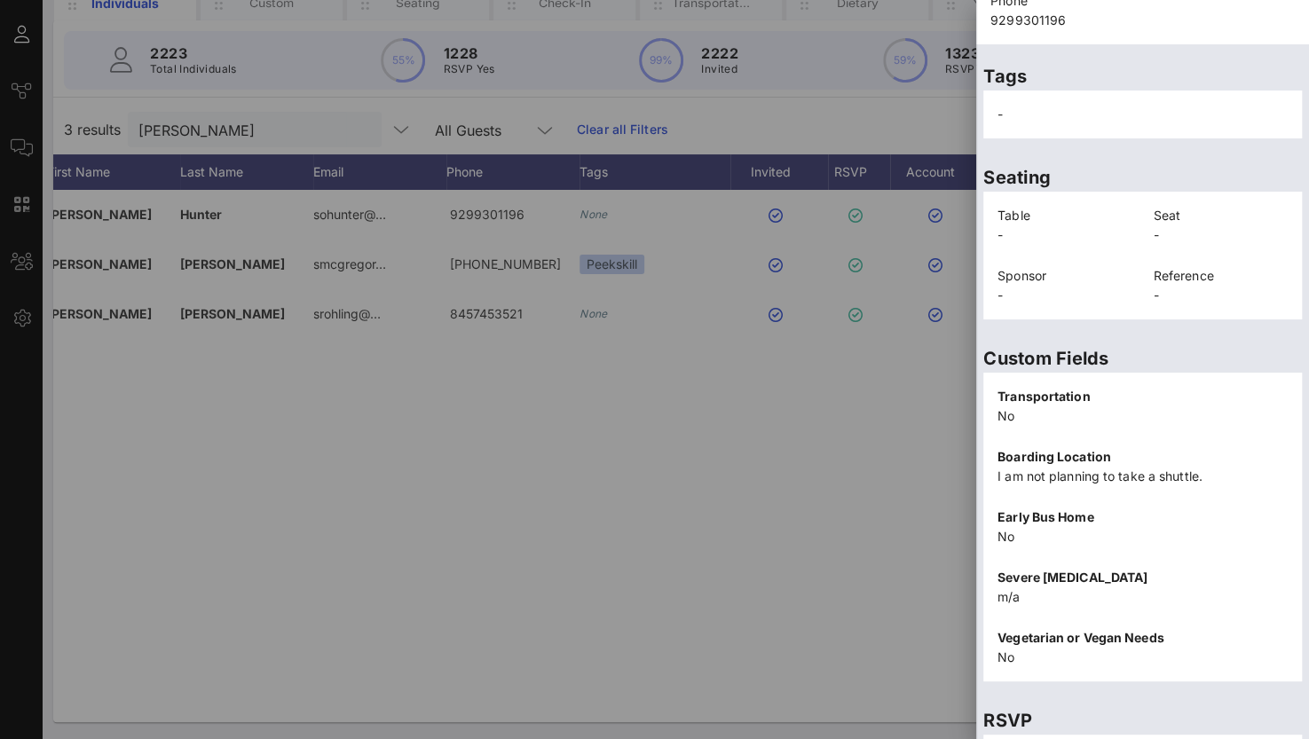
scroll to position [379, 0]
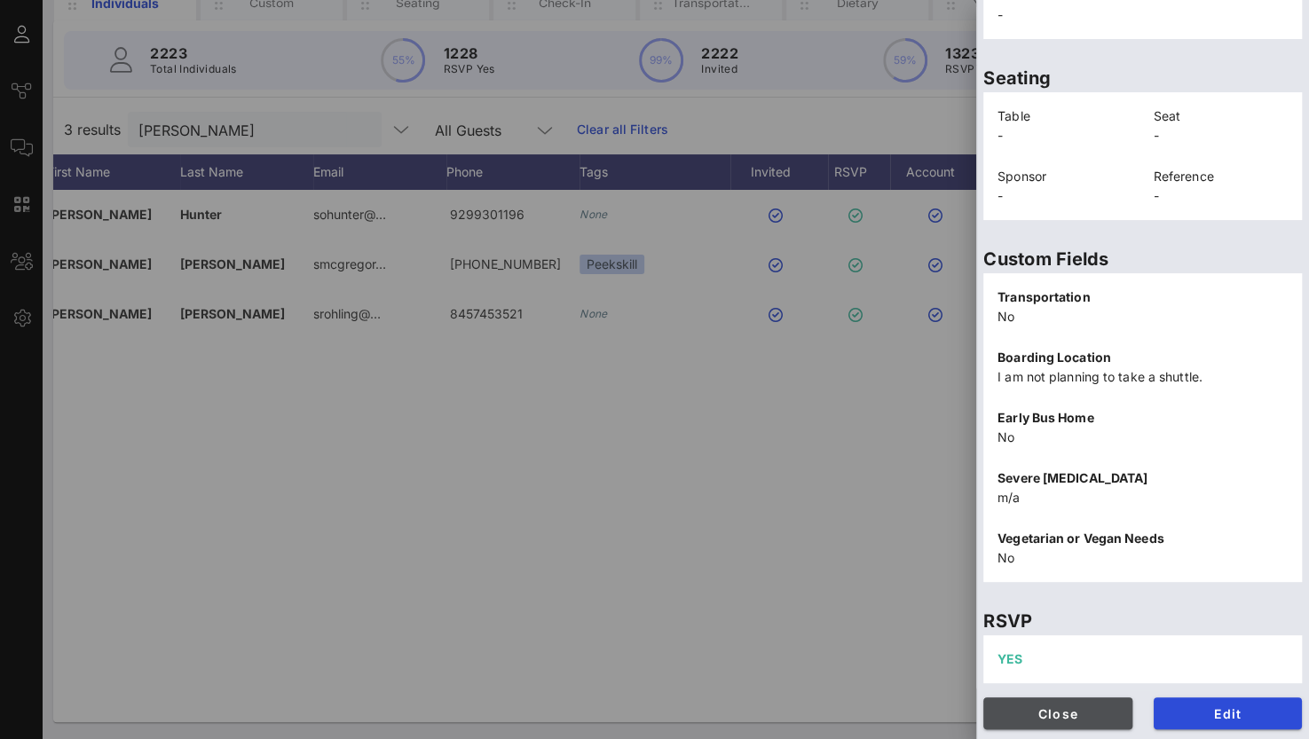
click at [1051, 709] on span "Close" at bounding box center [1058, 714] width 121 height 15
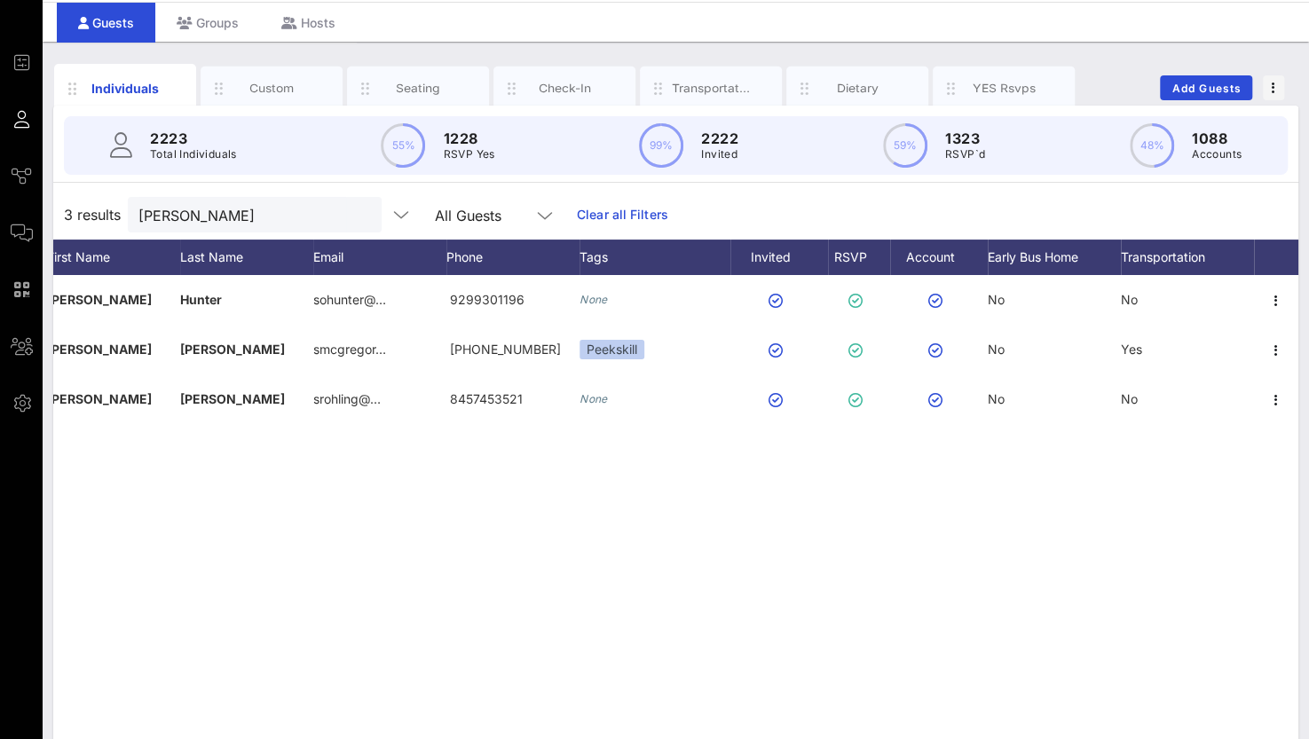
scroll to position [0, 0]
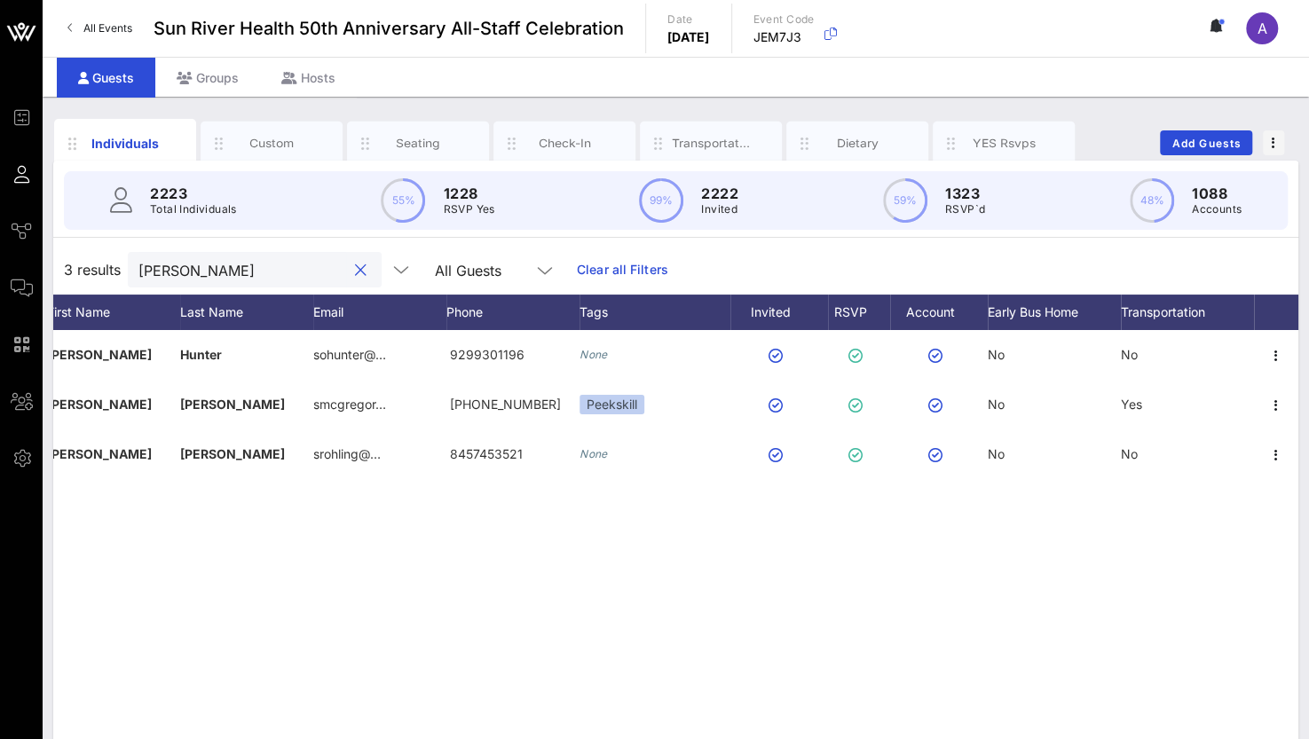
drag, startPoint x: 206, startPoint y: 271, endPoint x: 126, endPoint y: 270, distance: 79.9
click at [126, 270] on div "3 results [PERSON_NAME] All Guests Clear all Filters" at bounding box center [675, 270] width 1245 height 50
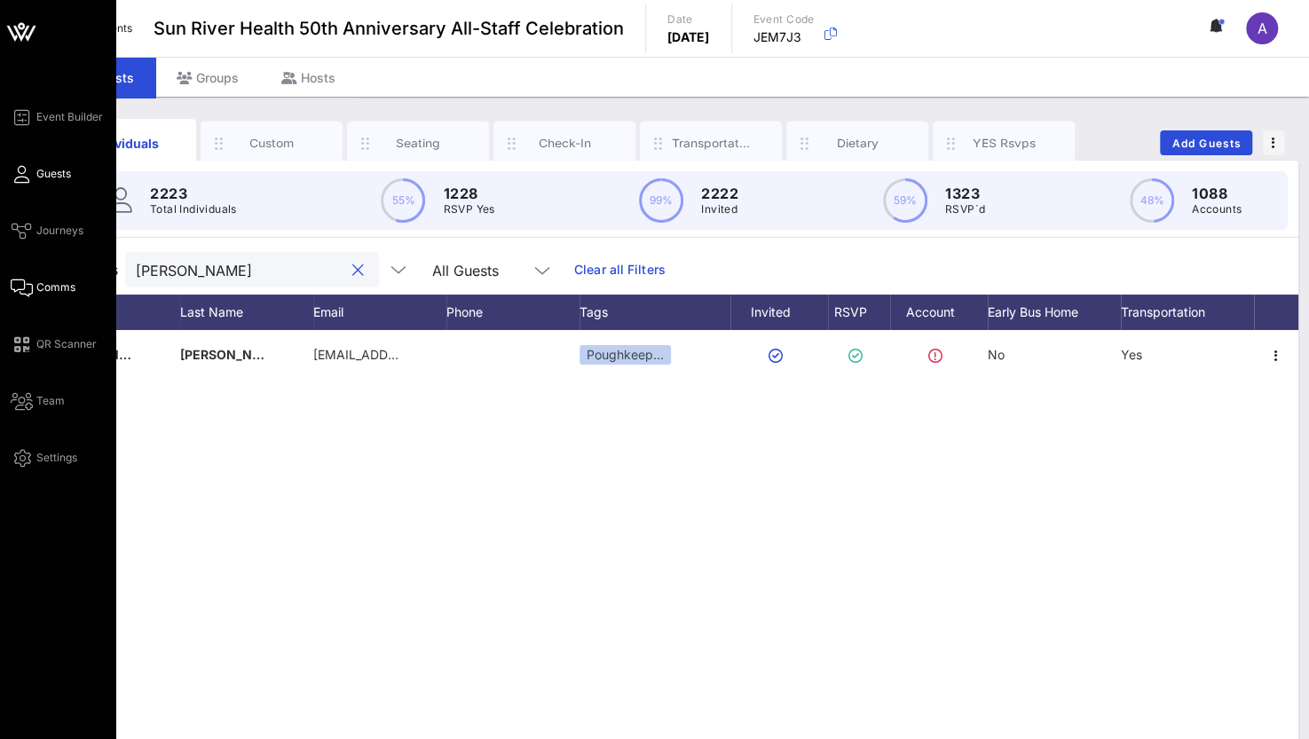
drag, startPoint x: 213, startPoint y: 268, endPoint x: 23, endPoint y: 276, distance: 190.1
click at [23, 276] on div "Event Builder Guests Journeys Comms QR Scanner Team Settings Sun River Health 5…" at bounding box center [654, 440] width 1309 height 881
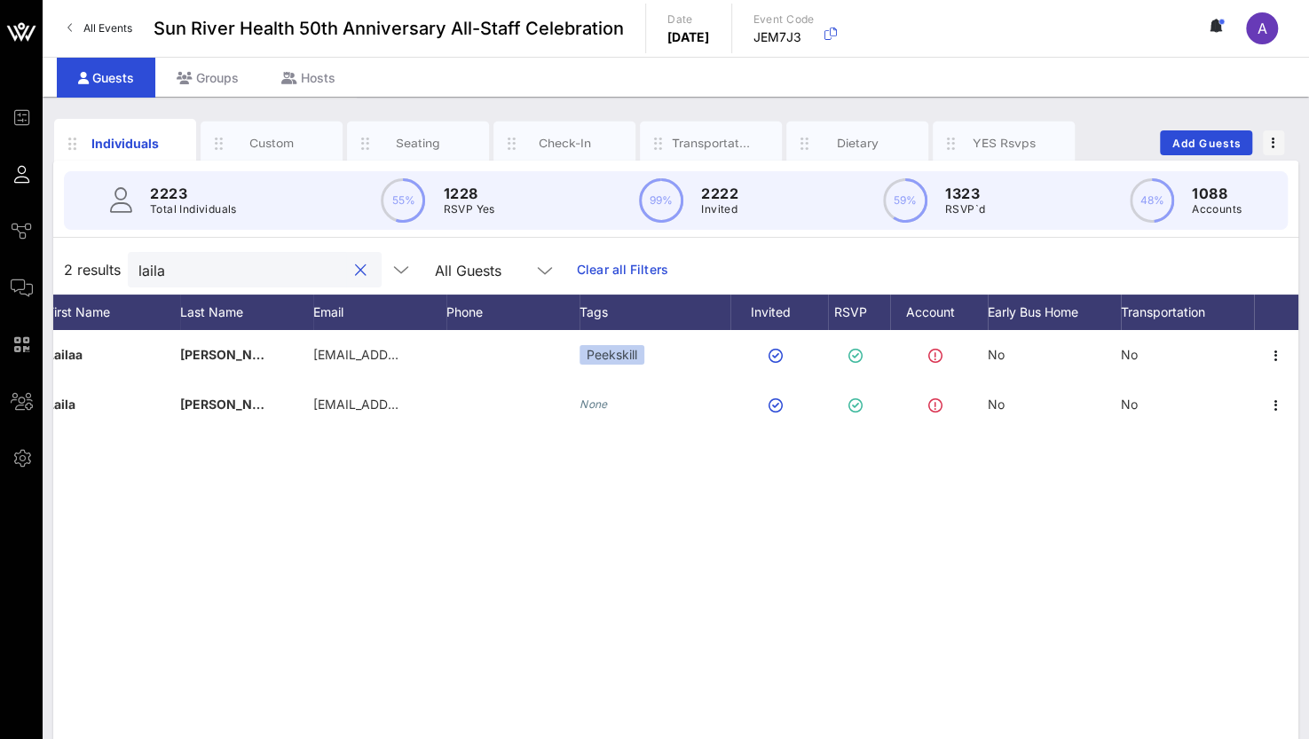
type input "laila"
